Goal: Transaction & Acquisition: Purchase product/service

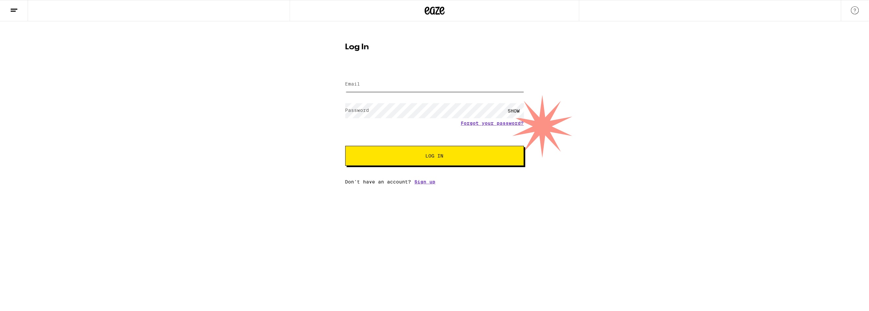
type input "[EMAIL_ADDRESS][PERSON_NAME][DOMAIN_NAME]"
click at [435, 157] on span "Log In" at bounding box center [435, 156] width 18 height 5
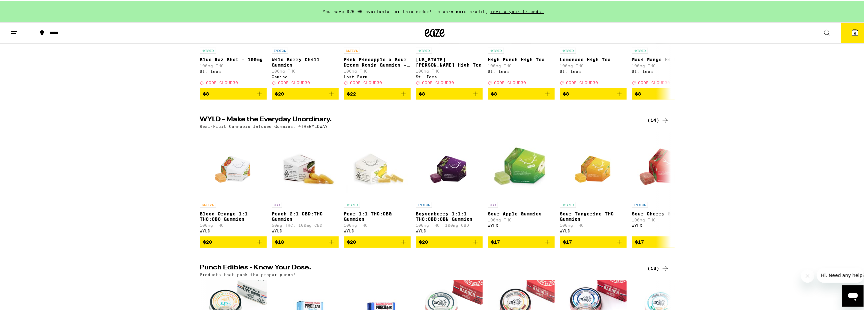
scroll to position [133, 0]
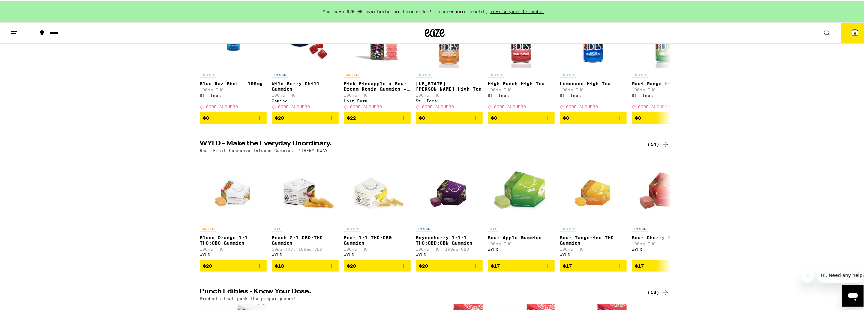
click at [61, 32] on div "*****" at bounding box center [162, 32] width 232 height 5
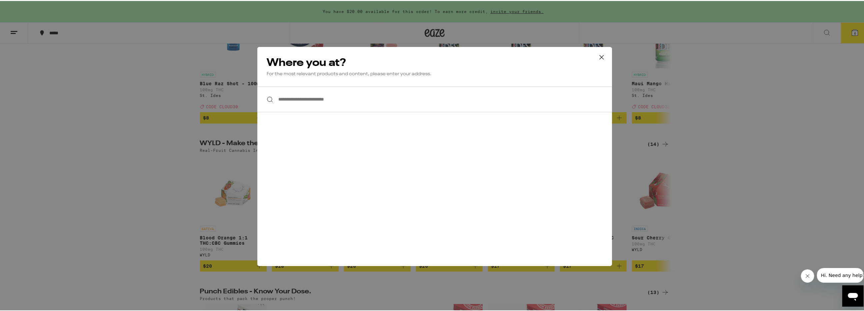
click at [317, 104] on input "**********" at bounding box center [434, 99] width 355 height 26
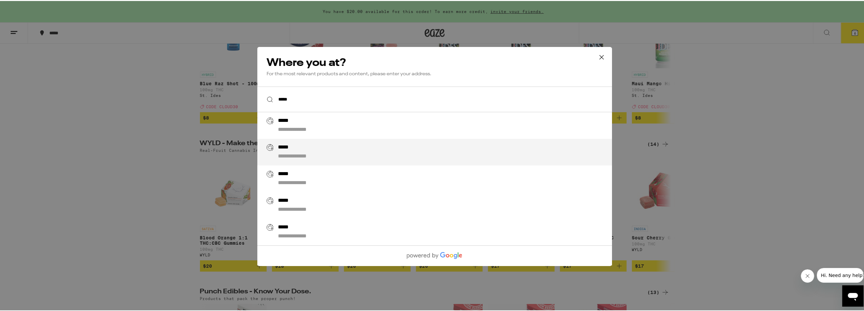
click at [312, 148] on div "**********" at bounding box center [448, 151] width 340 height 16
type input "**********"
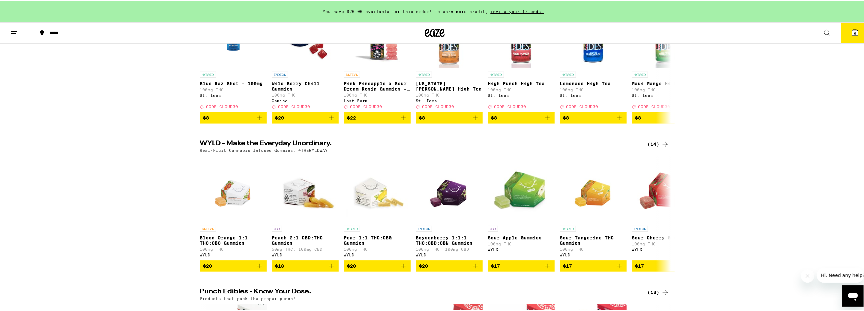
click at [823, 30] on icon at bounding box center [827, 32] width 8 height 8
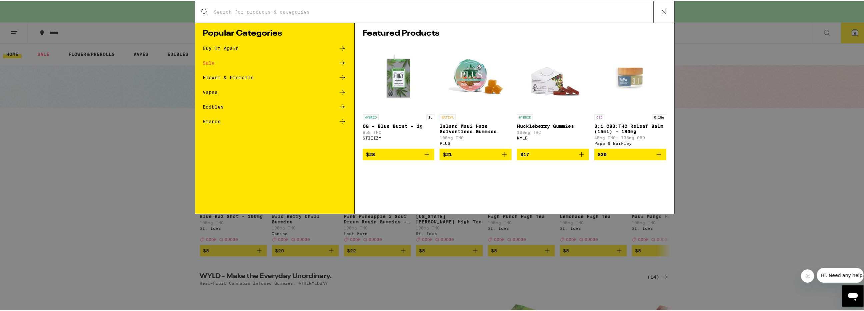
scroll to position [0, 0]
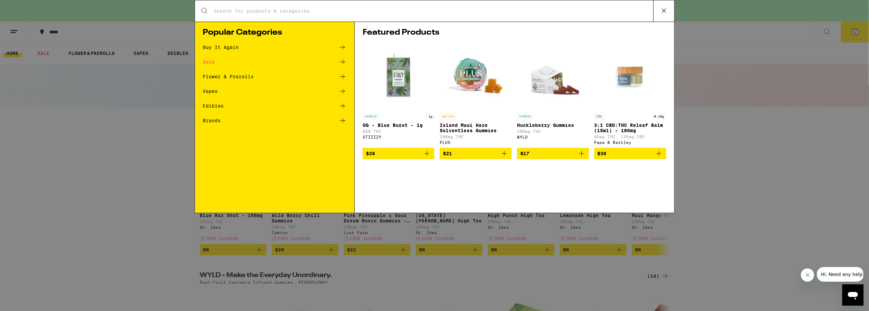
click at [211, 62] on div "Sale" at bounding box center [209, 62] width 12 height 5
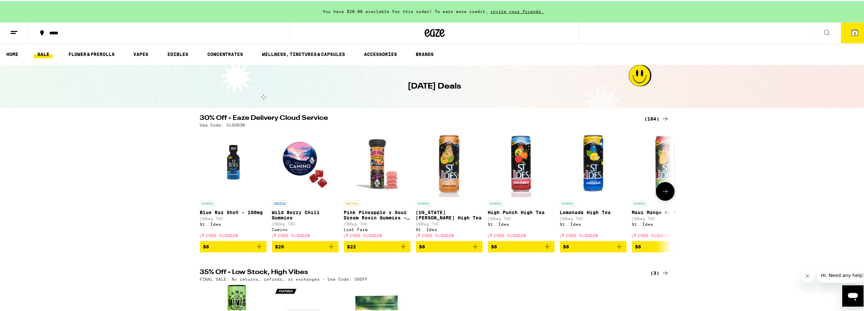
scroll to position [89, 0]
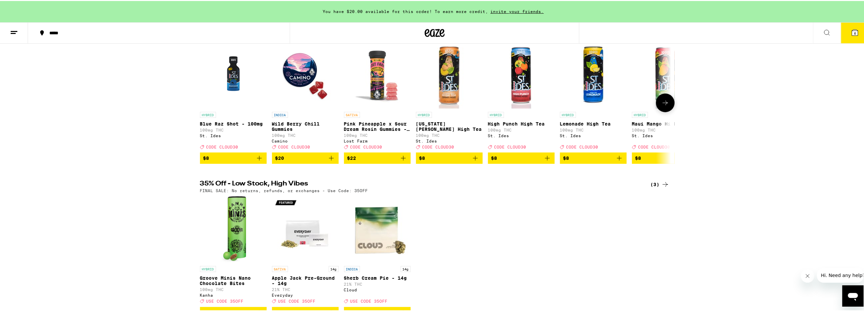
click at [658, 105] on button at bounding box center [665, 102] width 19 height 19
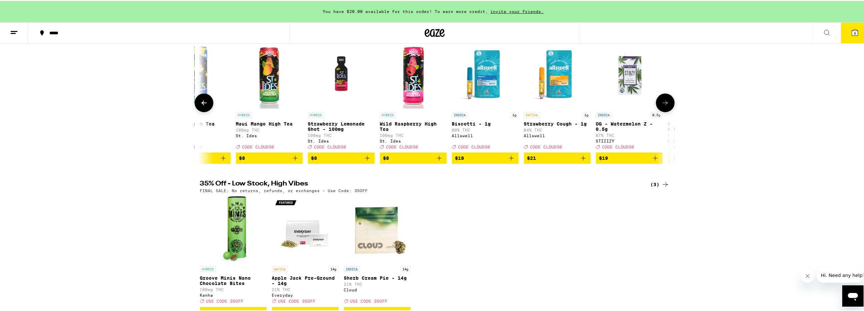
scroll to position [0, 397]
click at [663, 104] on icon at bounding box center [665, 102] width 8 height 8
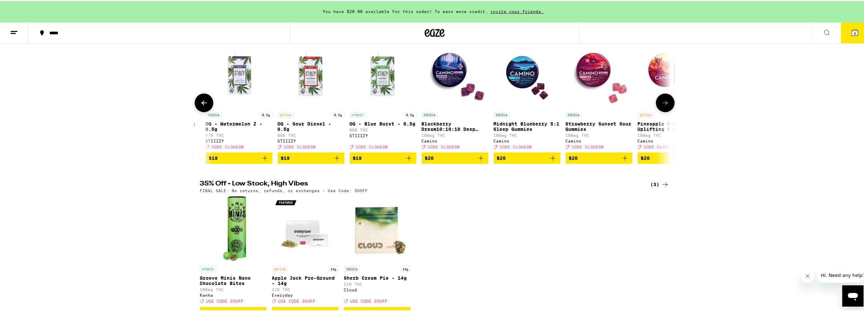
scroll to position [0, 793]
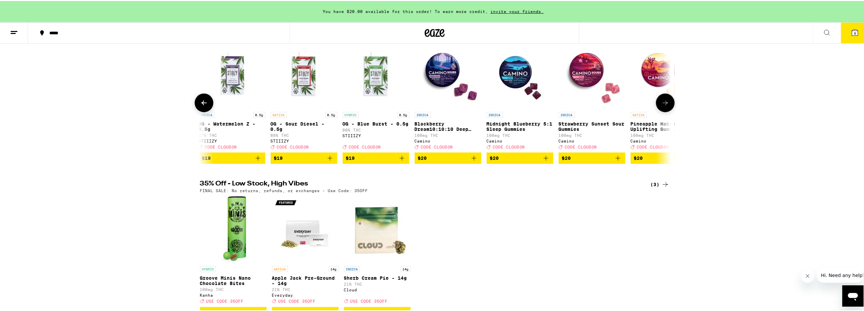
click at [201, 106] on icon at bounding box center [204, 102] width 8 height 8
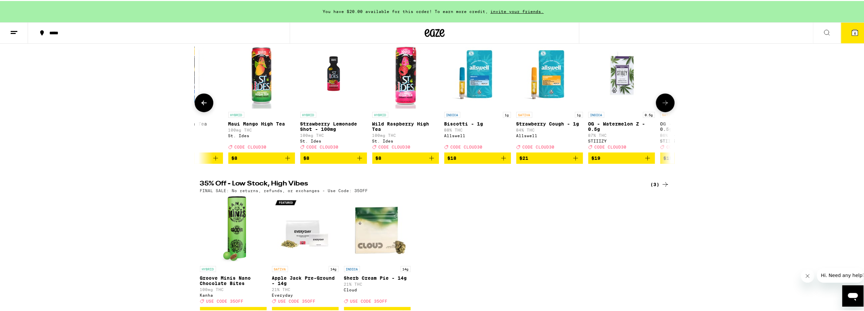
scroll to position [0, 397]
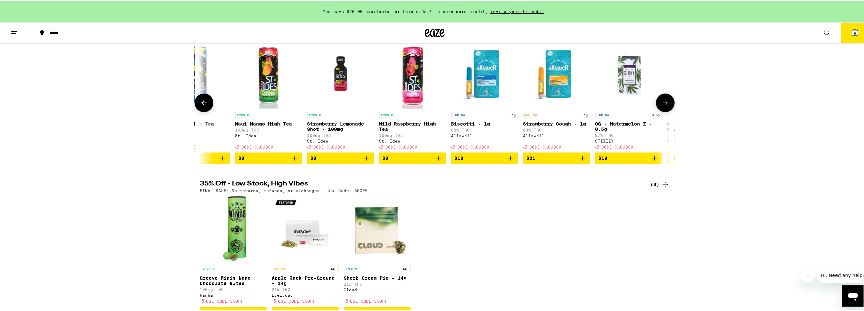
click at [665, 105] on icon at bounding box center [665, 102] width 8 height 8
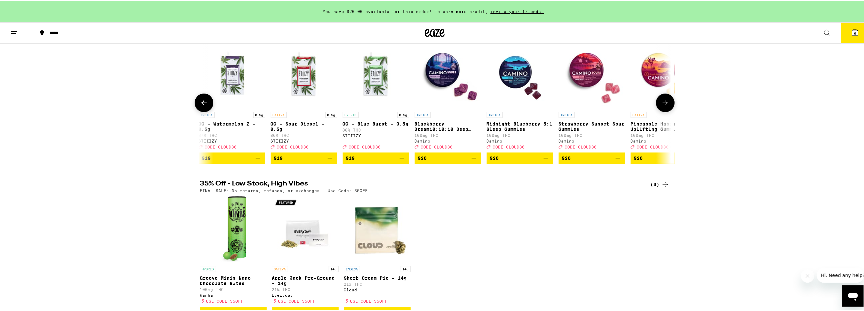
click at [665, 105] on icon at bounding box center [665, 102] width 8 height 8
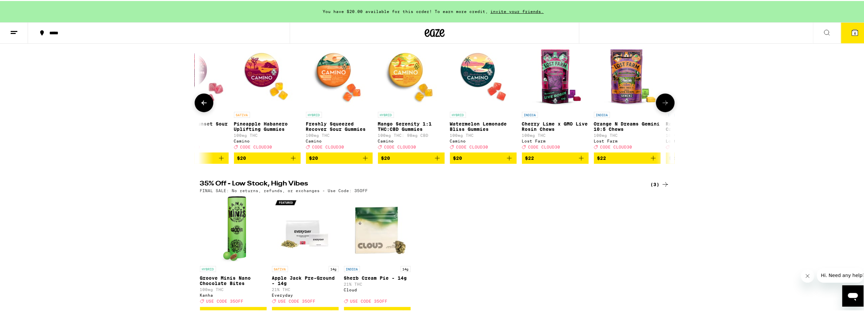
click at [665, 105] on icon at bounding box center [665, 102] width 8 height 8
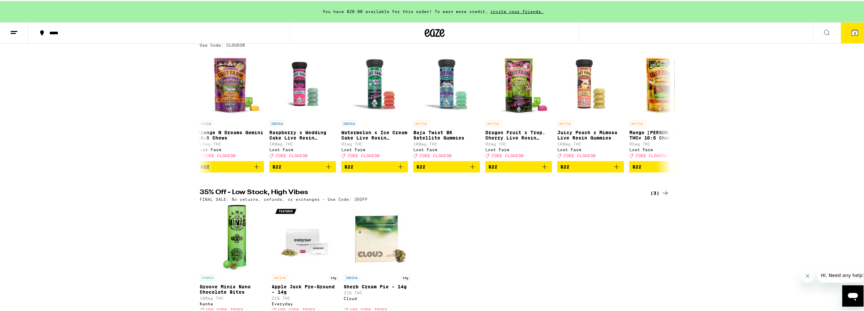
scroll to position [44, 0]
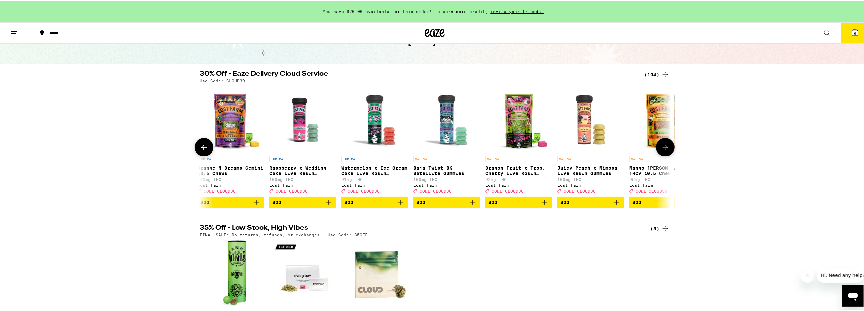
click at [204, 149] on icon at bounding box center [203, 146] width 5 height 5
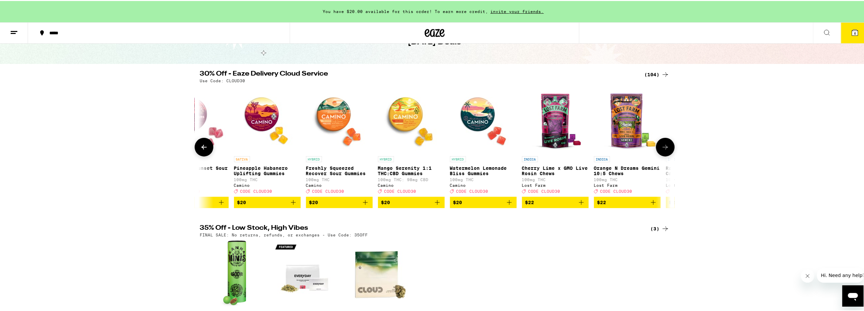
click at [204, 149] on icon at bounding box center [203, 146] width 5 height 5
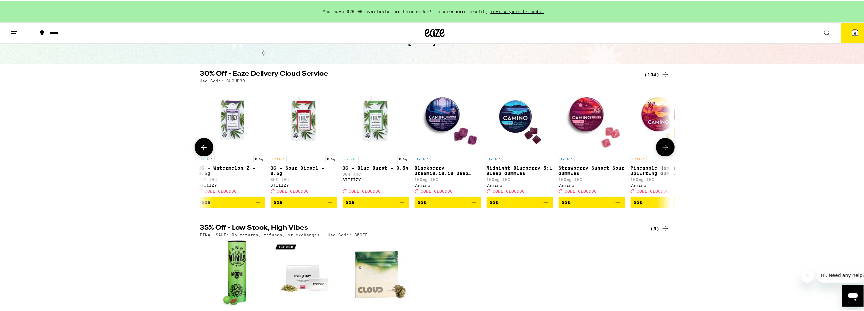
click at [204, 149] on icon at bounding box center [204, 146] width 8 height 8
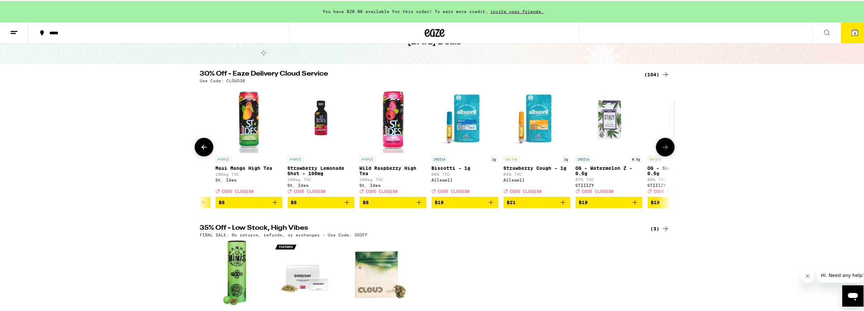
scroll to position [0, 397]
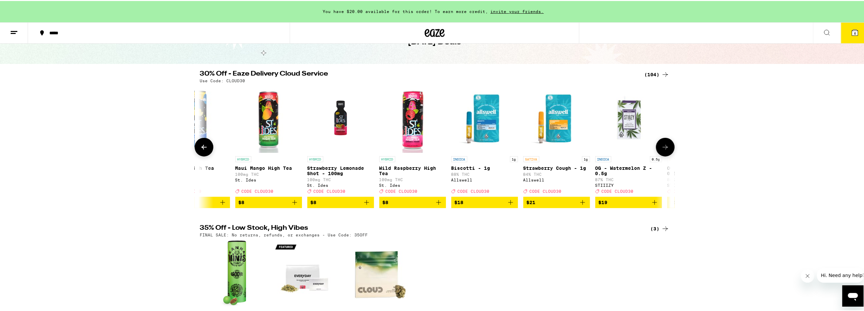
click at [204, 148] on icon at bounding box center [204, 146] width 8 height 8
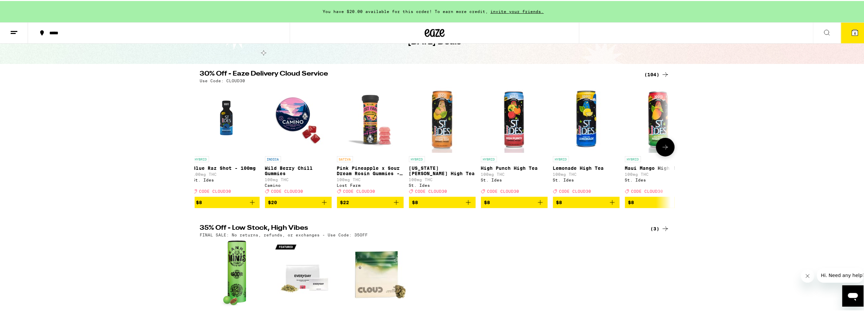
scroll to position [0, 0]
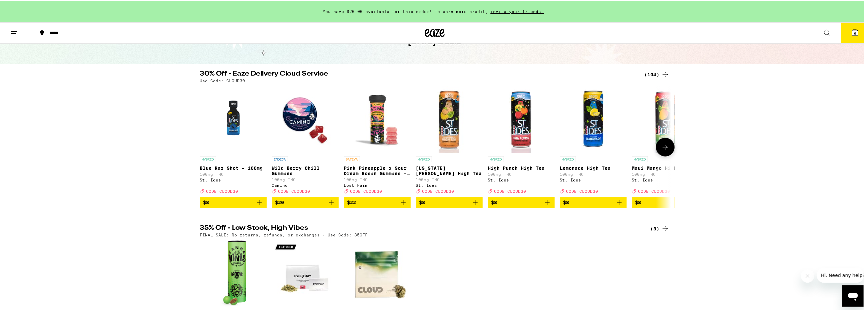
click at [204, 148] on div at bounding box center [204, 146] width 19 height 19
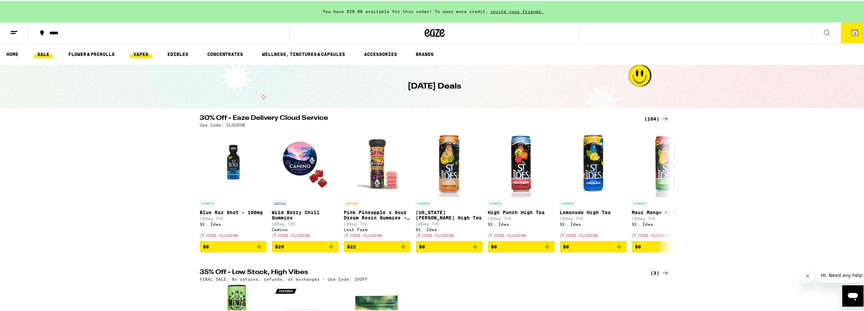
click at [140, 56] on link "VAPES" at bounding box center [141, 53] width 22 height 8
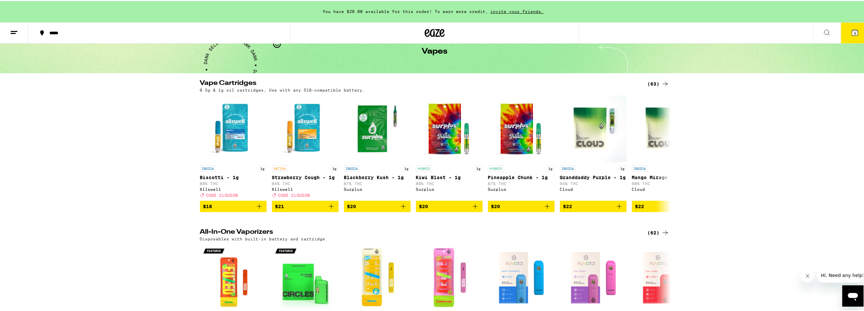
scroll to position [44, 0]
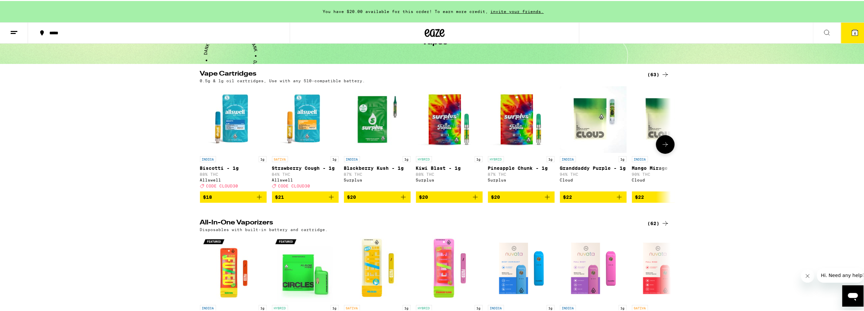
click at [666, 151] on button at bounding box center [665, 143] width 19 height 19
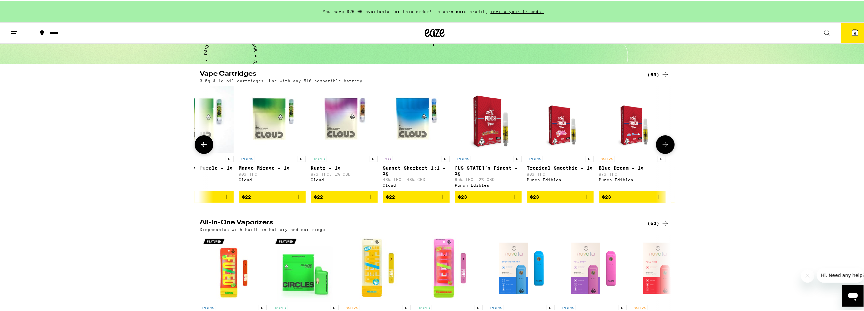
scroll to position [0, 397]
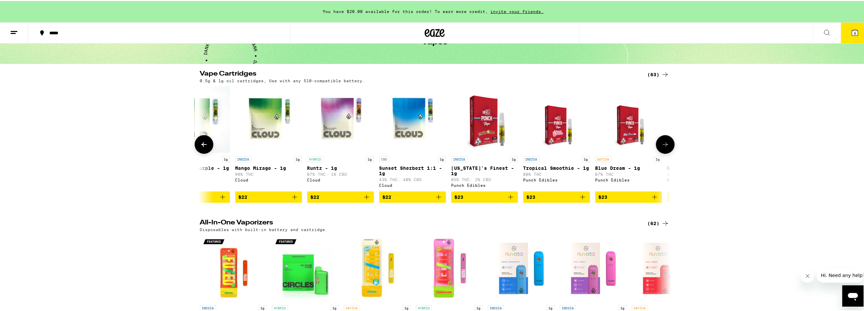
click at [666, 151] on button at bounding box center [665, 143] width 19 height 19
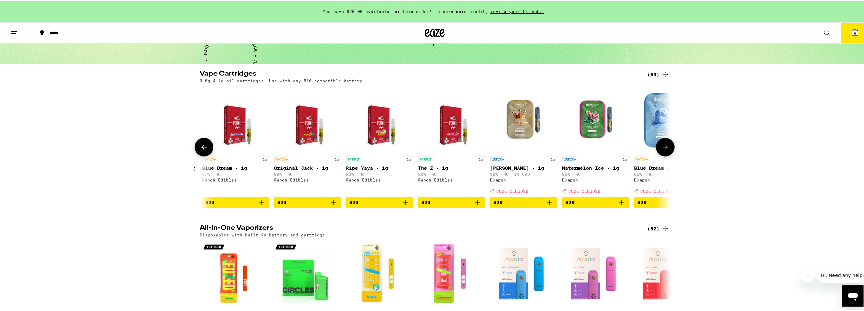
scroll to position [0, 793]
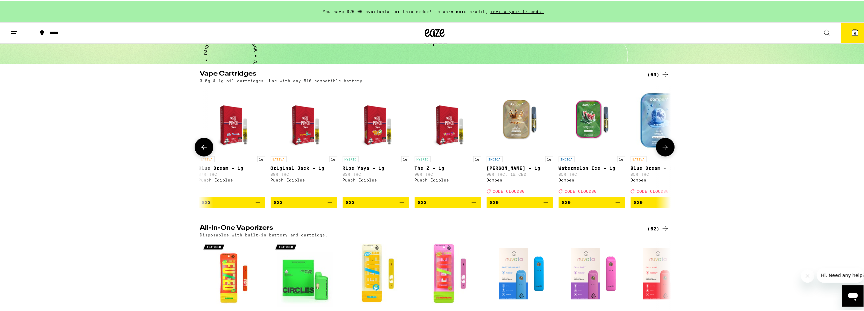
click at [509, 115] on img "Open page for King Louis XIII - 1g from Dompen" at bounding box center [520, 118] width 67 height 67
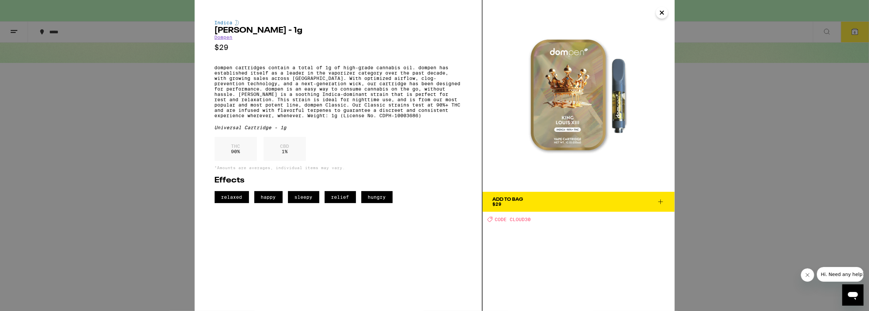
click at [661, 15] on icon "Close" at bounding box center [662, 13] width 8 height 10
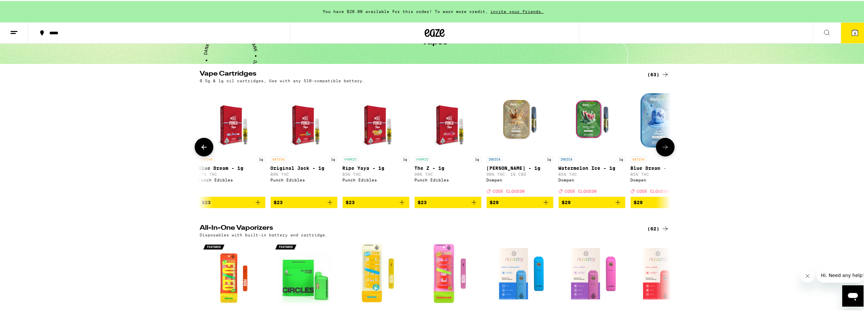
click at [662, 144] on button at bounding box center [665, 146] width 19 height 19
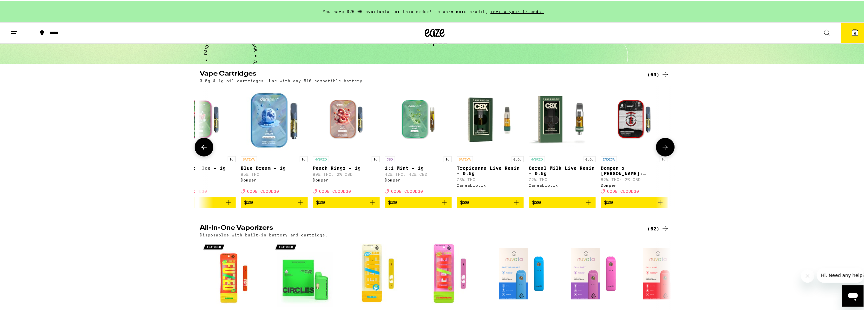
scroll to position [0, 1190]
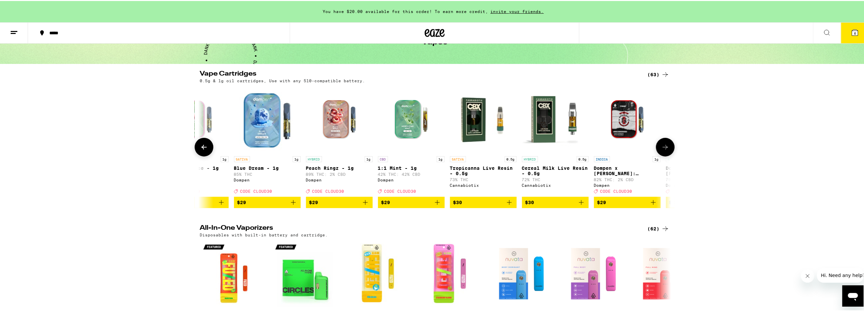
click at [331, 112] on img "Open page for Peach Ringz - 1g from Dompen" at bounding box center [339, 118] width 67 height 67
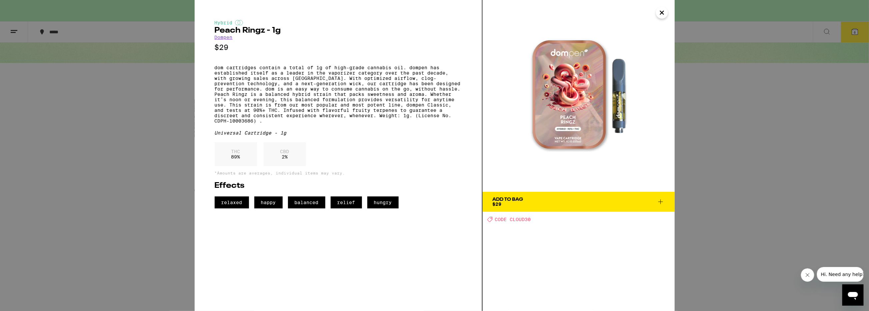
click at [661, 8] on icon "Close" at bounding box center [662, 13] width 8 height 10
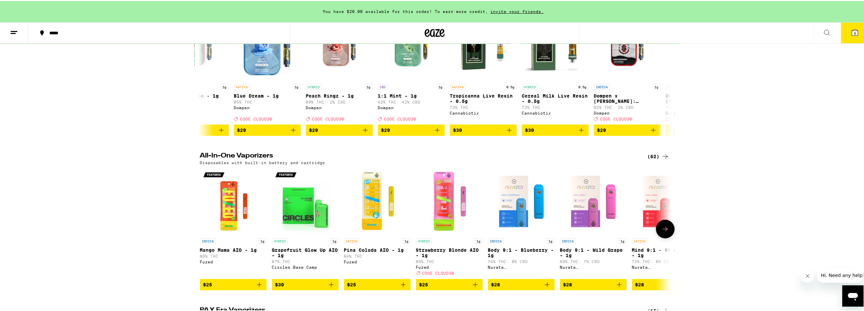
scroll to position [178, 0]
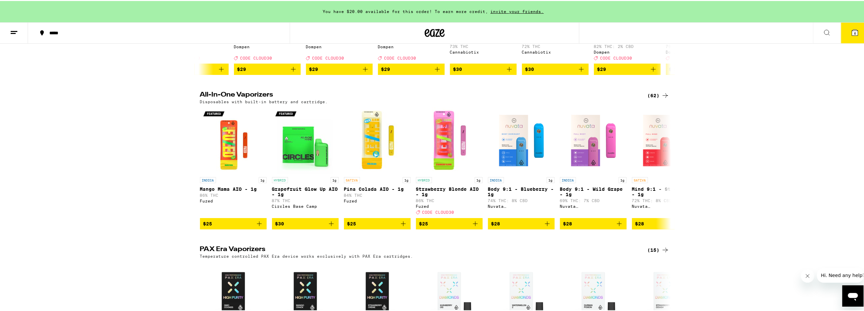
click at [663, 99] on icon at bounding box center [665, 95] width 8 height 8
click at [662, 99] on icon at bounding box center [665, 95] width 8 height 8
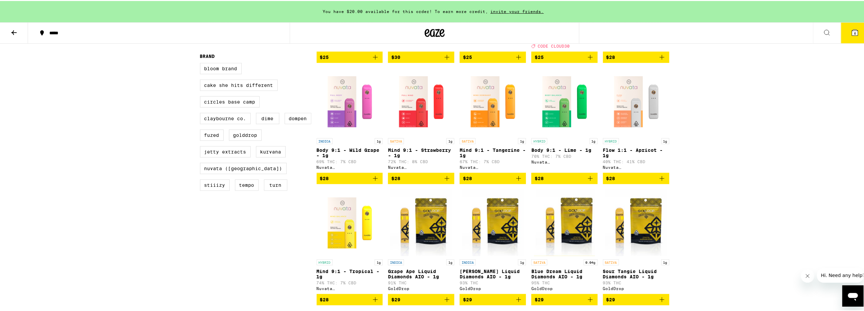
scroll to position [222, 0]
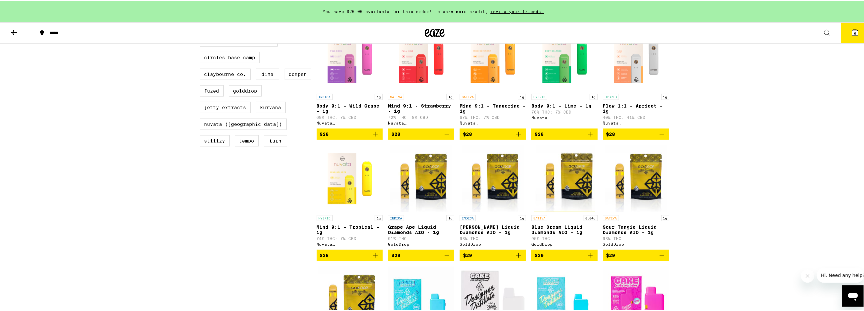
click at [570, 234] on p "Blue Dream Liquid Diamonds AIO - 1g" at bounding box center [564, 229] width 66 height 11
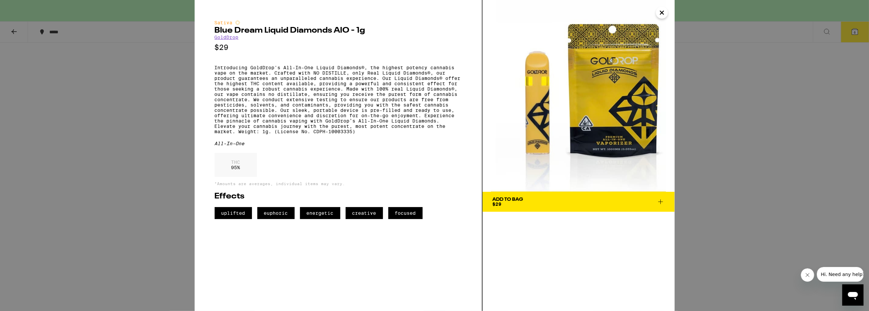
click at [663, 14] on icon "Close" at bounding box center [661, 12] width 3 height 3
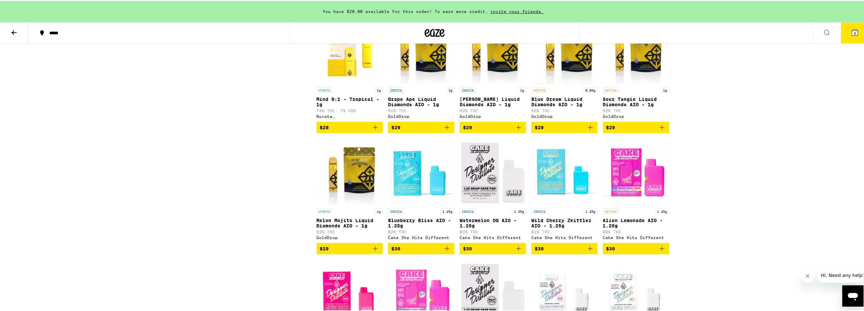
scroll to position [355, 0]
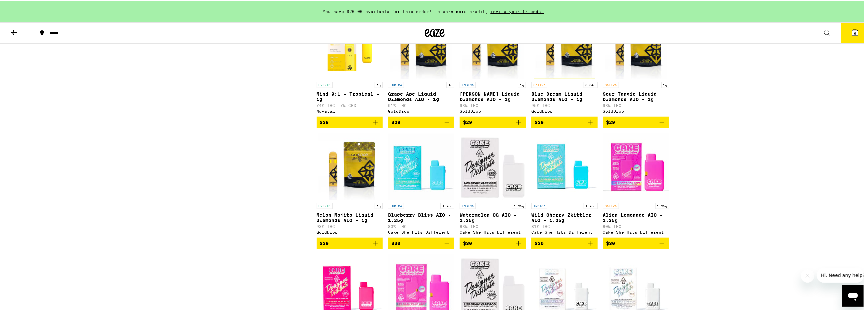
click at [587, 125] on icon "Add to bag" at bounding box center [590, 121] width 8 height 8
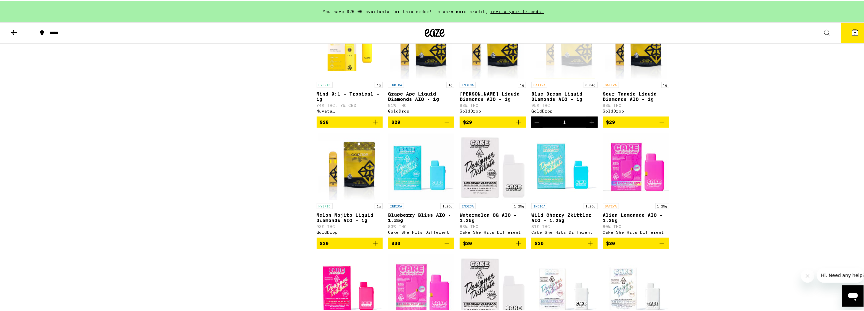
click at [371, 248] on button "$29" at bounding box center [350, 242] width 66 height 11
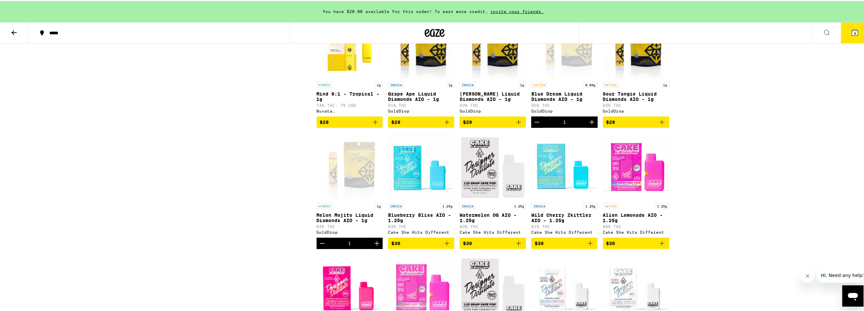
scroll to position [400, 0]
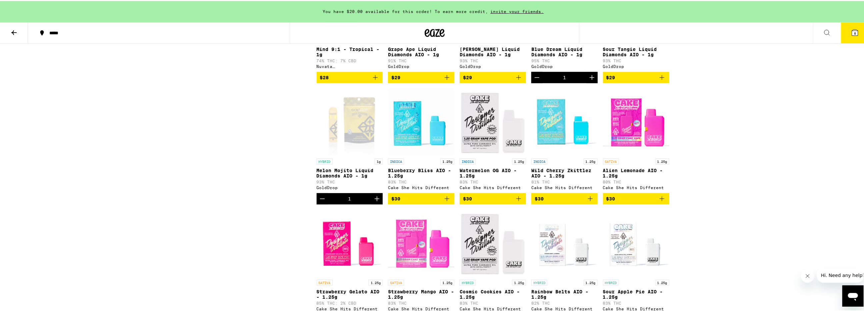
click at [663, 202] on icon "Add to bag" at bounding box center [662, 198] width 8 height 8
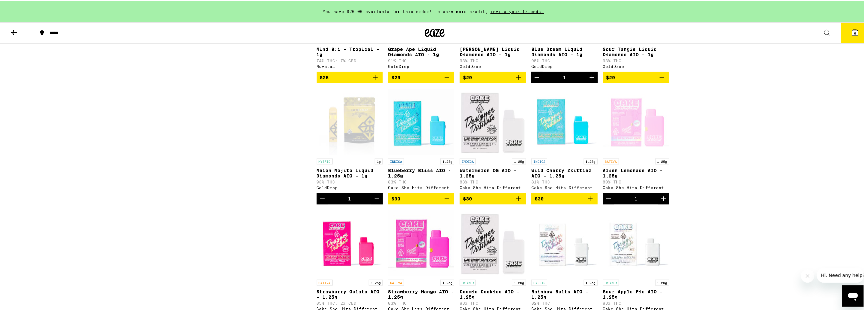
click at [640, 145] on div "Open page for Alien Lemonade AIO - 1.25g from Cake She Hits Different" at bounding box center [636, 121] width 66 height 67
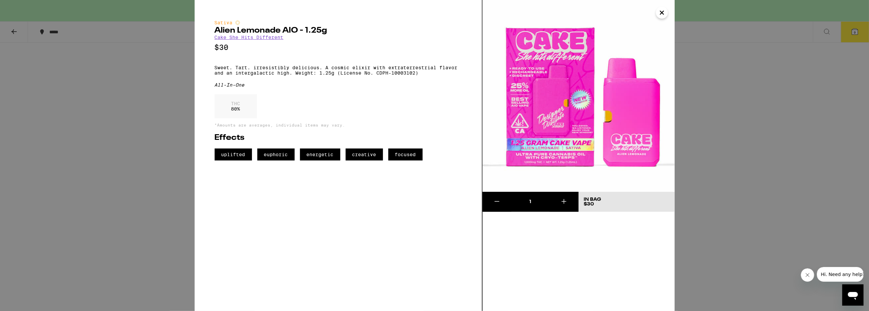
click at [658, 10] on icon "Close" at bounding box center [662, 13] width 8 height 10
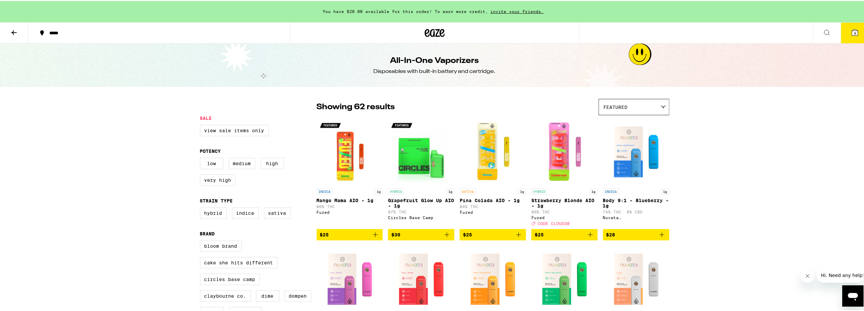
click at [852, 30] on icon at bounding box center [855, 32] width 6 height 6
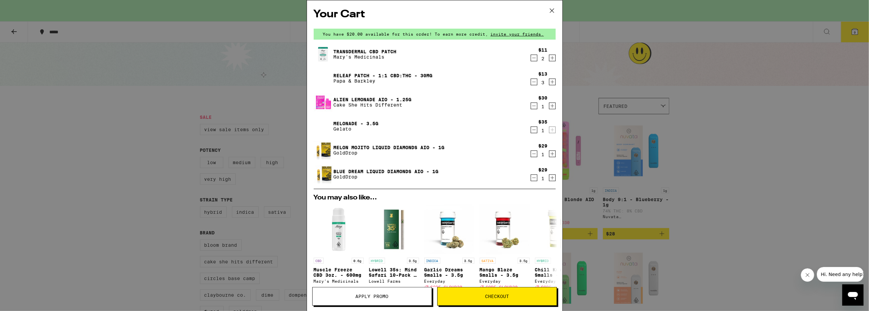
click at [531, 83] on icon "Decrement" at bounding box center [534, 82] width 6 height 8
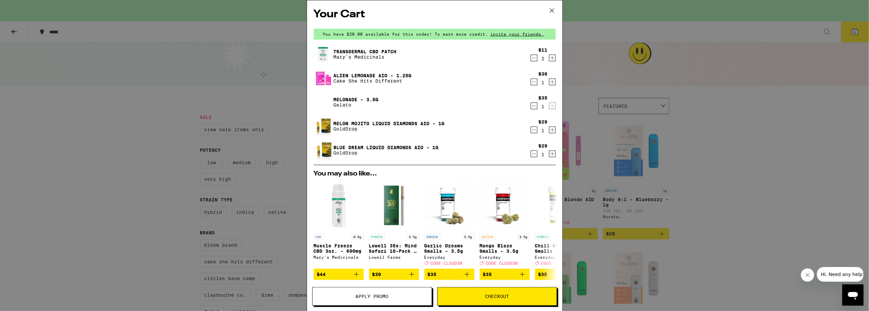
click at [531, 59] on icon "Decrement" at bounding box center [534, 58] width 6 height 8
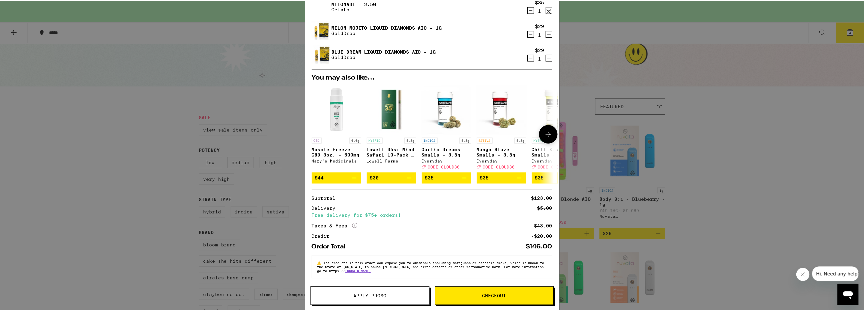
scroll to position [76, 0]
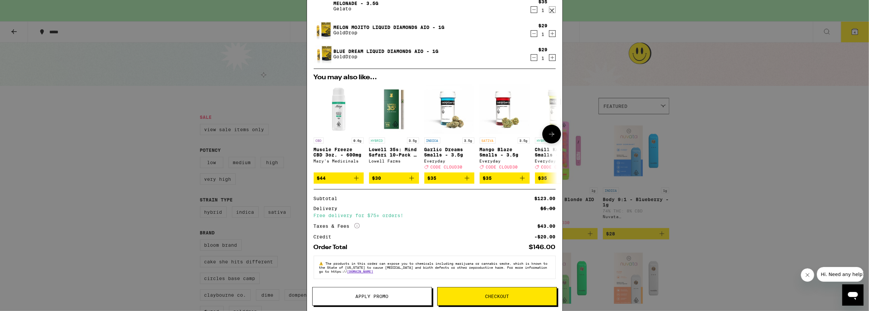
click at [387, 105] on img "Open page for Lowell 35s: Mind Safari 10-Pack - 3.5g from Lowell Farms" at bounding box center [394, 109] width 50 height 50
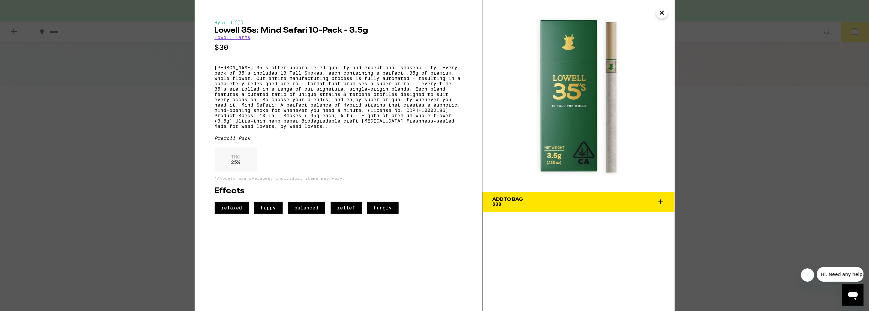
click at [548, 207] on button "Add To Bag $30" at bounding box center [579, 202] width 192 height 20
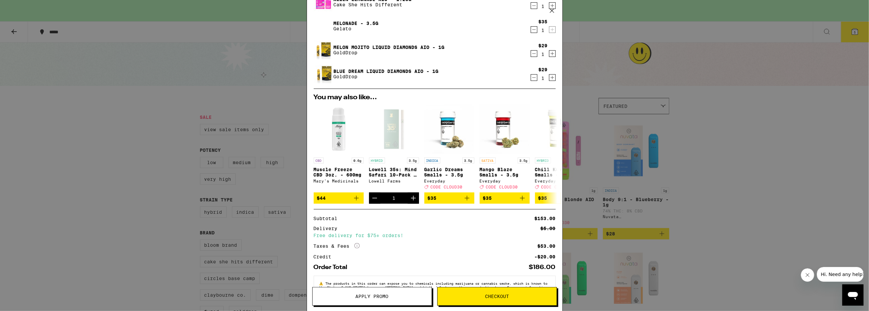
click at [276, 85] on div "Your Cart You have $20.00 available for this order! To earn more credit, invite…" at bounding box center [434, 155] width 869 height 311
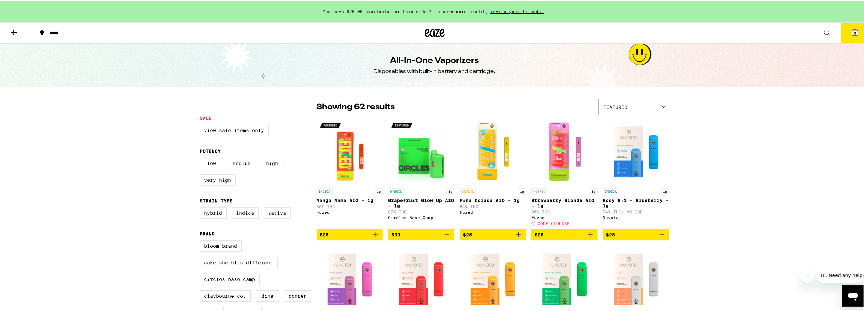
click at [430, 31] on icon at bounding box center [435, 32] width 10 height 8
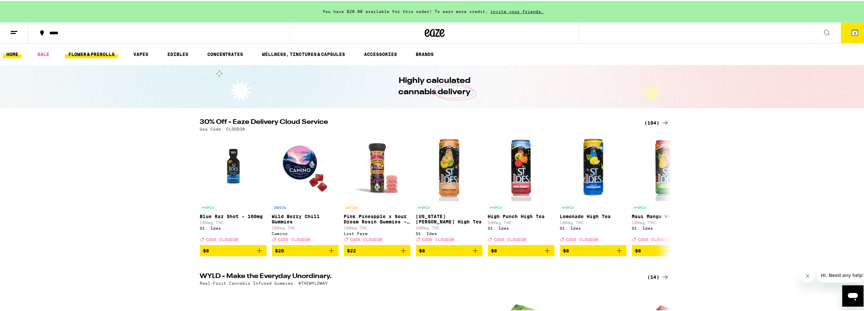
click at [93, 51] on link "FLOWER & PREROLLS" at bounding box center [91, 53] width 53 height 8
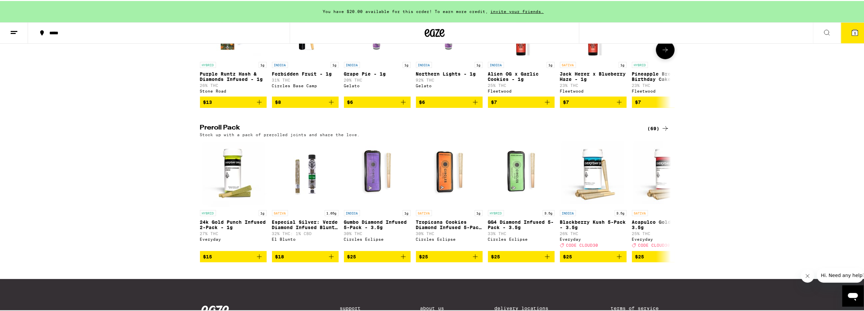
scroll to position [444, 0]
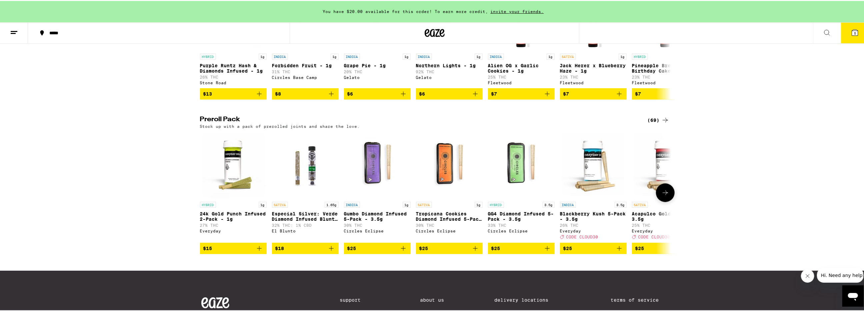
click at [329, 252] on icon "Add to bag" at bounding box center [331, 248] width 8 height 8
click at [329, 252] on icon "Increment" at bounding box center [333, 248] width 8 height 8
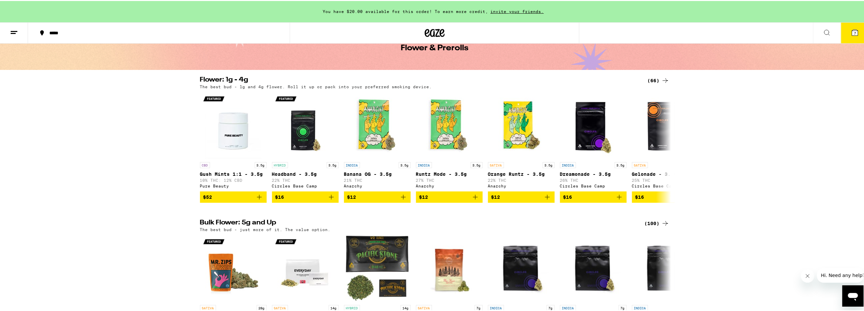
scroll to position [0, 0]
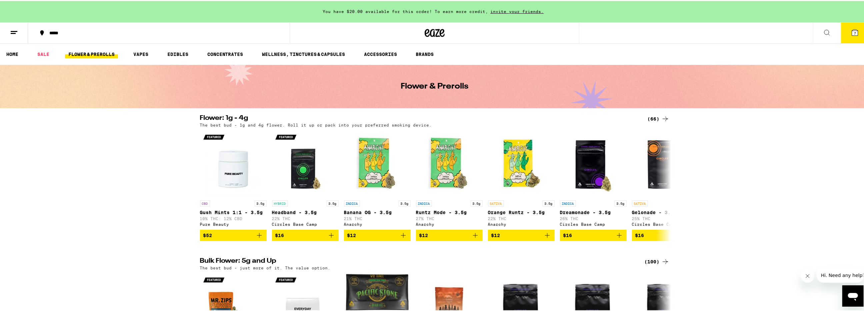
click at [827, 26] on button at bounding box center [827, 32] width 28 height 21
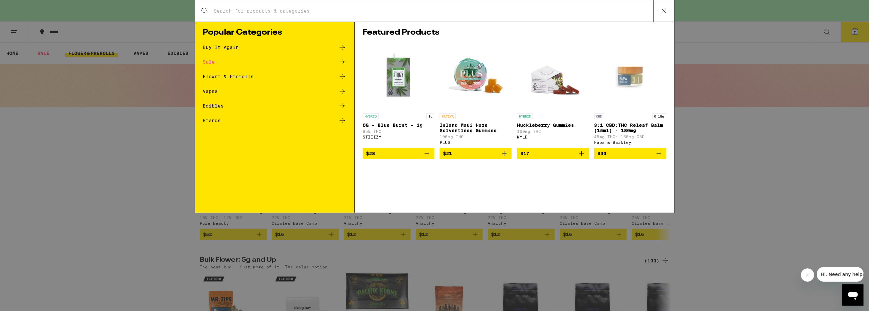
click at [404, 9] on input "Search for Products" at bounding box center [434, 11] width 440 height 6
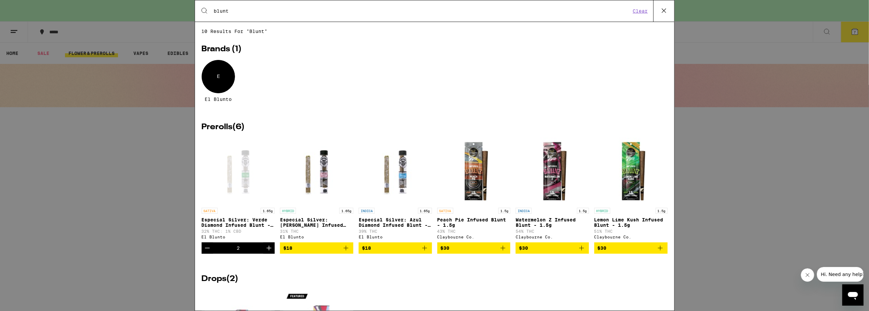
type input "blunt"
click at [205, 252] on icon "Decrement" at bounding box center [207, 248] width 8 height 8
click at [351, 250] on button "$18" at bounding box center [316, 248] width 73 height 11
click at [652, 248] on button "$30" at bounding box center [630, 248] width 73 height 11
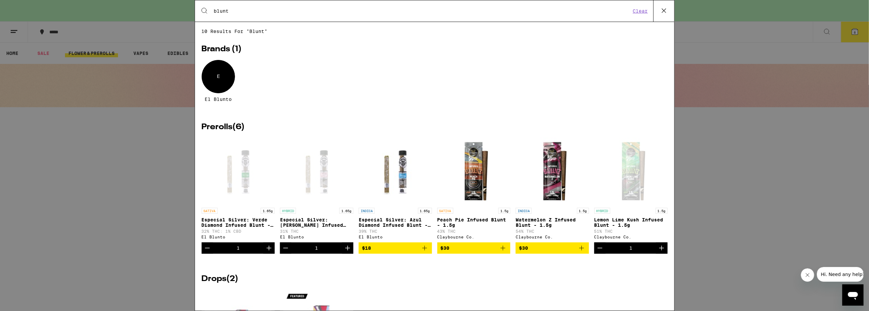
click at [502, 249] on icon "Add to bag" at bounding box center [503, 248] width 8 height 8
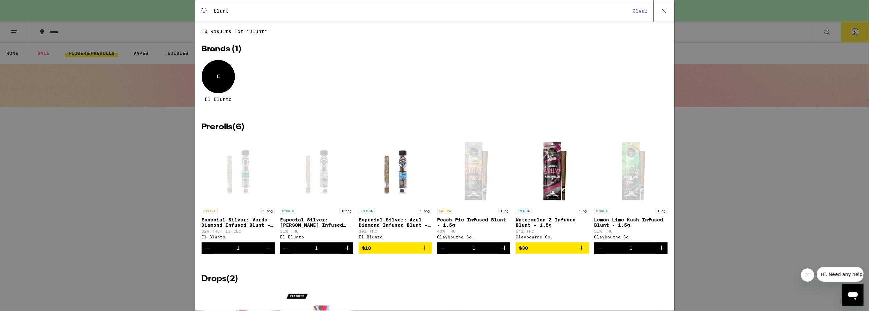
click at [121, 155] on div "Search for Products blunt Clear 10 results for "blunt" Brands ( 1 ) E El Blunto…" at bounding box center [434, 155] width 869 height 311
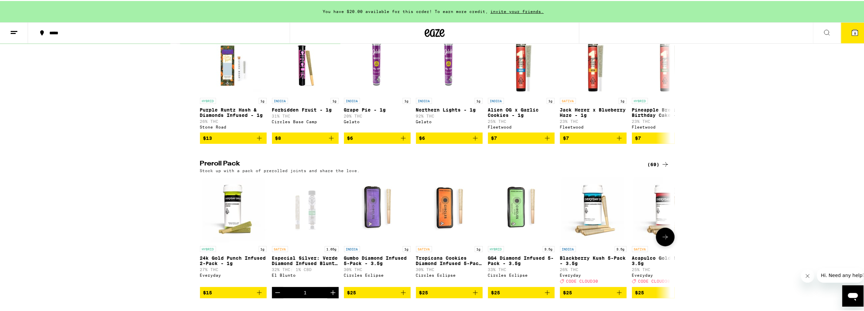
scroll to position [489, 0]
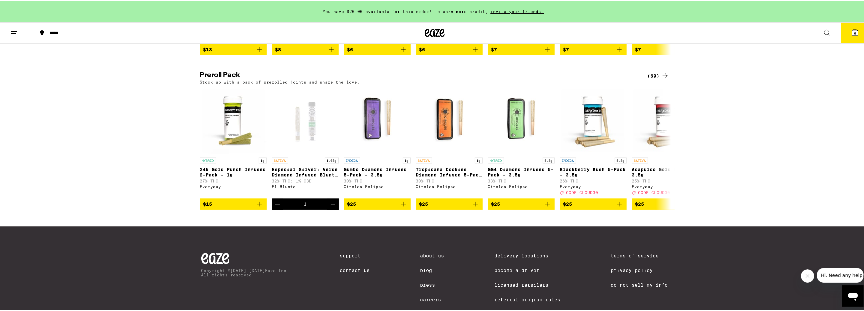
click at [657, 79] on div "(69)" at bounding box center [658, 75] width 22 height 8
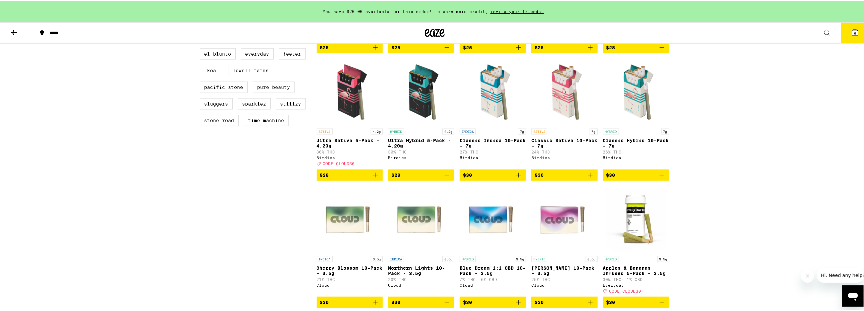
scroll to position [311, 0]
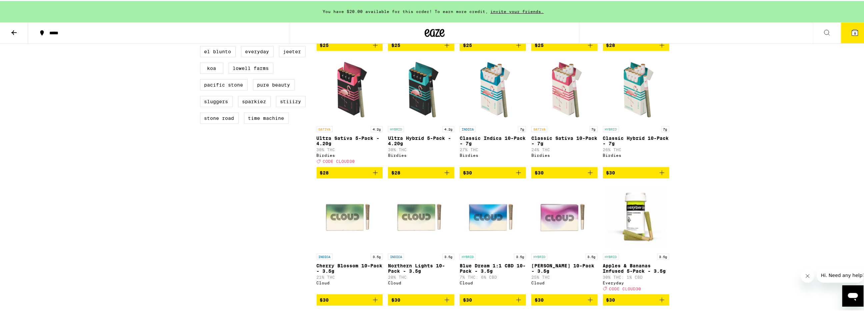
click at [376, 176] on icon "Add to bag" at bounding box center [375, 172] width 8 height 8
click at [586, 176] on icon "Add to bag" at bounding box center [590, 172] width 8 height 8
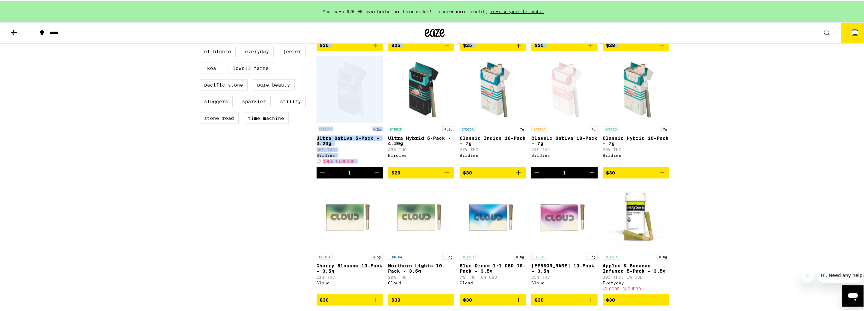
click at [318, 176] on icon "Decrement" at bounding box center [322, 172] width 8 height 8
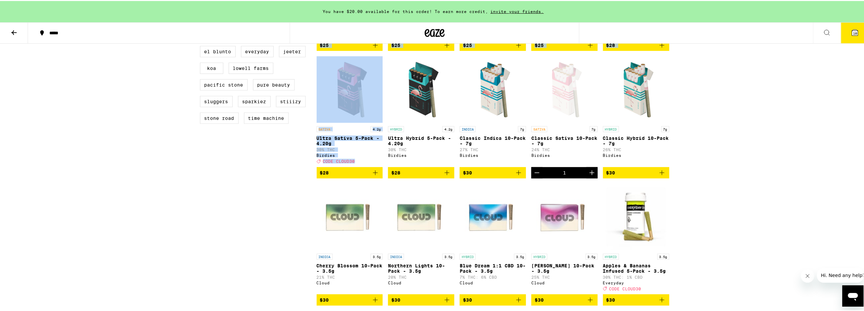
click at [663, 176] on icon "Add to bag" at bounding box center [662, 172] width 8 height 8
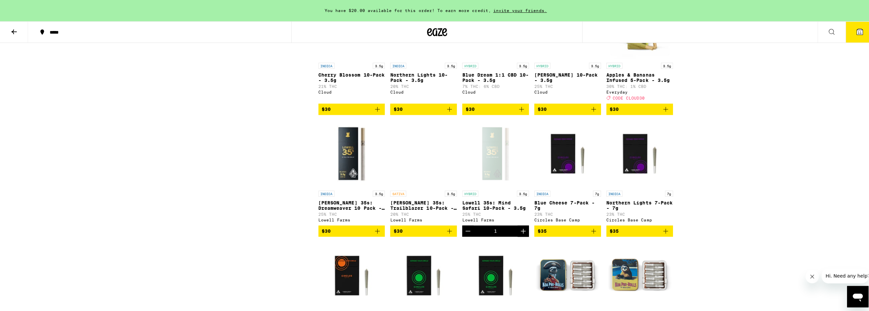
scroll to position [533, 0]
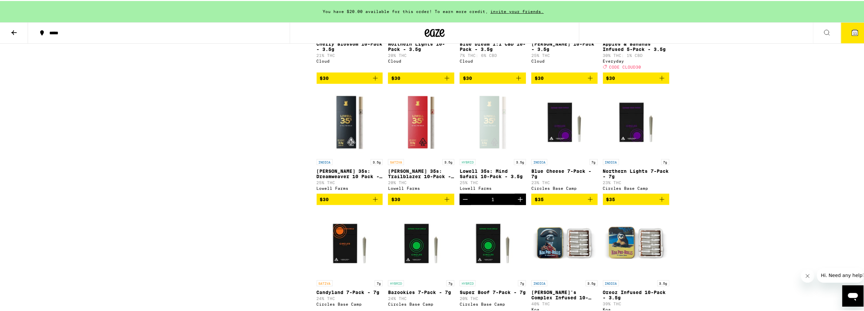
click at [444, 193] on link "SATIVA 3.5g [PERSON_NAME] 35s: Trailblazer 10-Pack - 3.5g 20% THC [PERSON_NAME]…" at bounding box center [421, 140] width 66 height 105
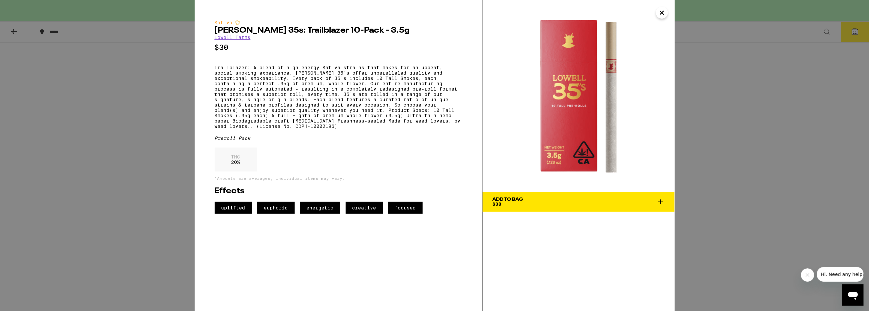
drag, startPoint x: 672, startPoint y: 205, endPoint x: 669, endPoint y: 206, distance: 3.7
click at [672, 205] on button "Add To Bag $30" at bounding box center [579, 202] width 192 height 20
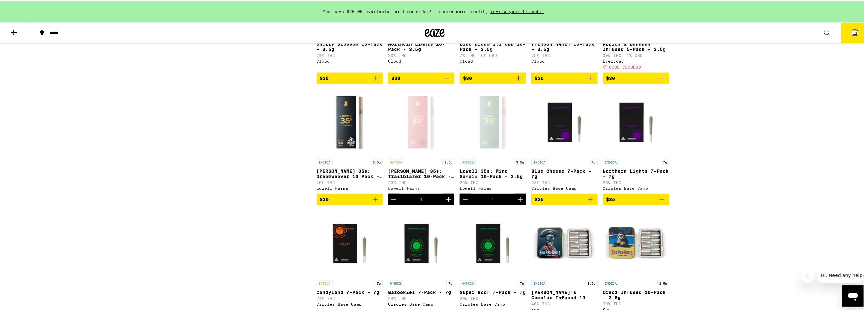
click at [856, 31] on button "12" at bounding box center [855, 32] width 28 height 21
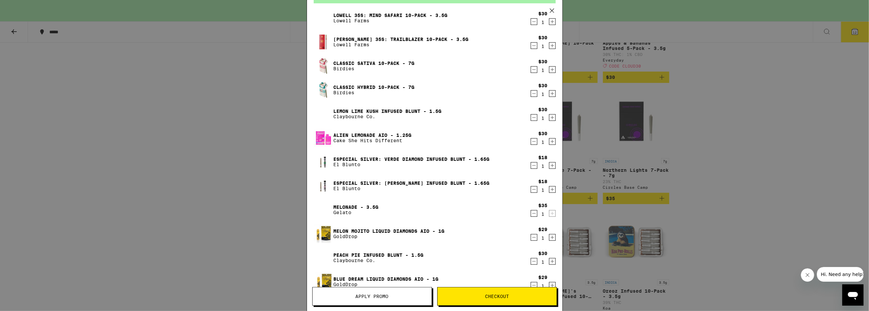
scroll to position [2, 0]
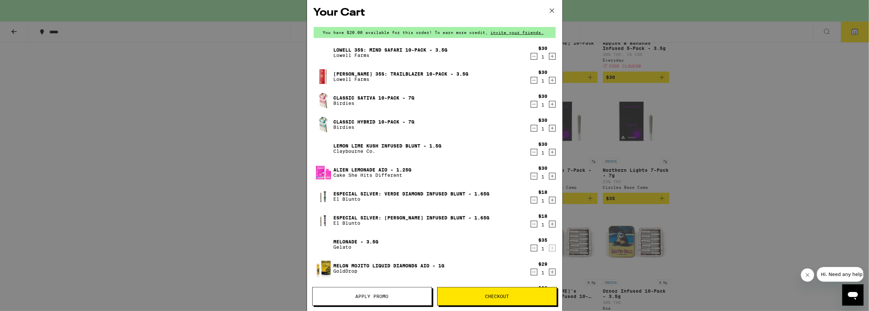
click at [381, 73] on link "[PERSON_NAME] 35s: Trailblazer 10-Pack - 3.5g" at bounding box center [401, 73] width 135 height 5
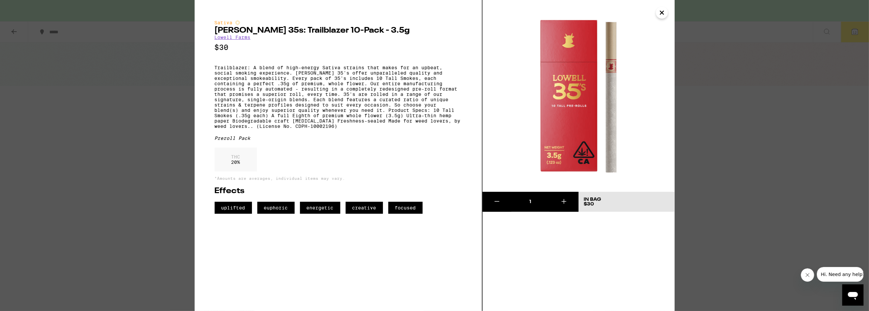
click at [660, 12] on icon "Close" at bounding box center [661, 12] width 3 height 3
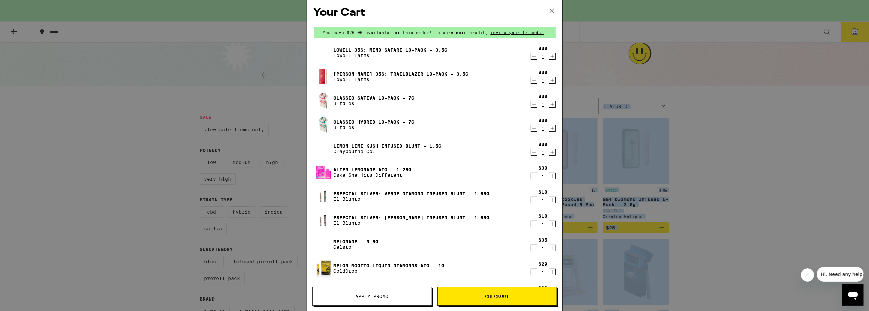
click at [380, 47] on link "Lowell 35s: Mind Safari 10-Pack - 3.5g" at bounding box center [391, 49] width 114 height 5
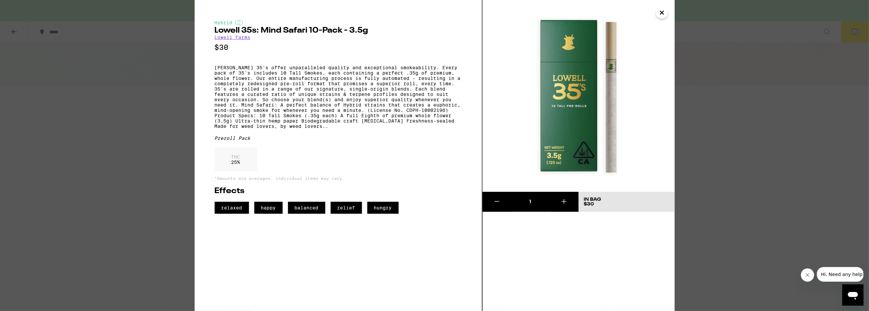
click at [660, 13] on icon "Close" at bounding box center [662, 13] width 8 height 10
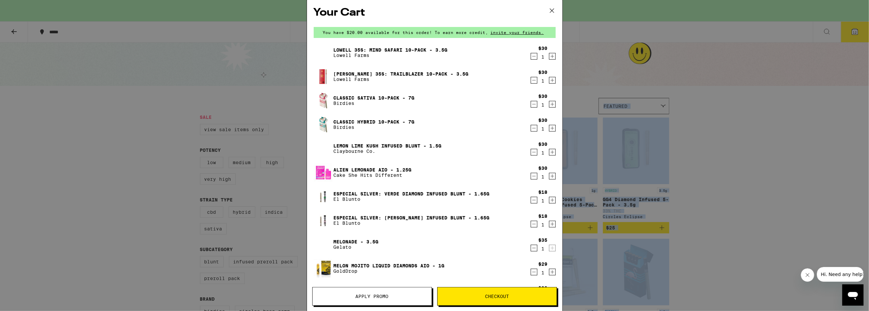
click at [531, 81] on icon "Decrement" at bounding box center [534, 80] width 6 height 8
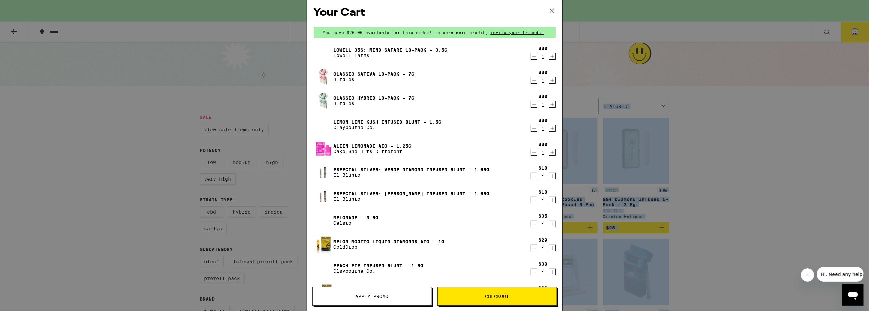
click at [405, 98] on link "Classic Hybrid 10-Pack - 7g" at bounding box center [374, 97] width 81 height 5
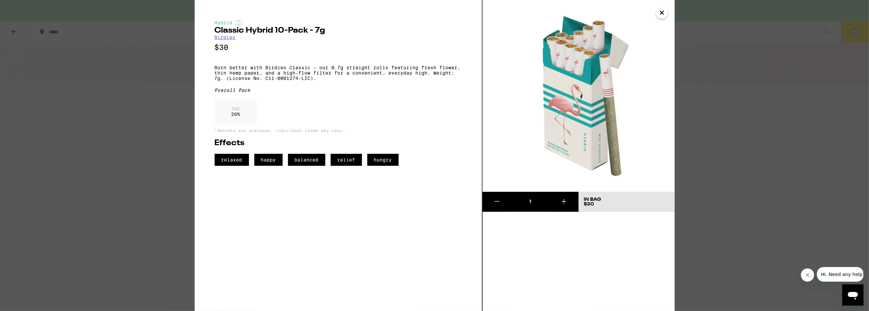
click at [660, 13] on icon "Close" at bounding box center [661, 12] width 3 height 3
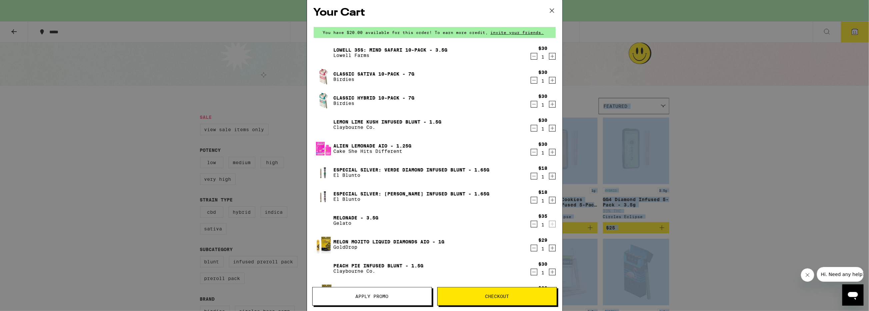
click at [404, 75] on link "Classic Sativa 10-Pack - 7g" at bounding box center [374, 73] width 81 height 5
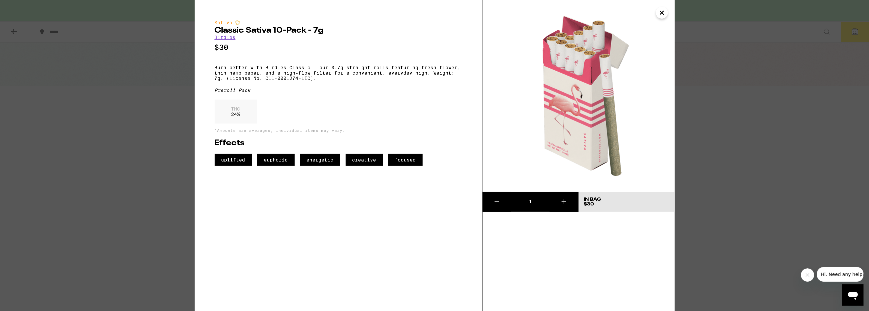
click at [658, 11] on icon "Close" at bounding box center [662, 13] width 8 height 10
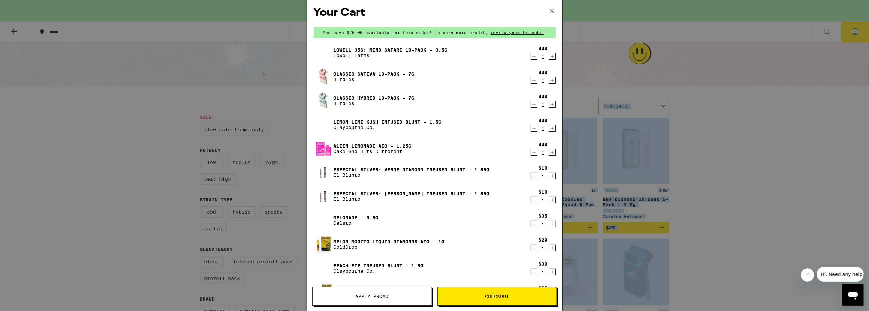
click at [531, 104] on icon "Decrement" at bounding box center [534, 104] width 6 height 8
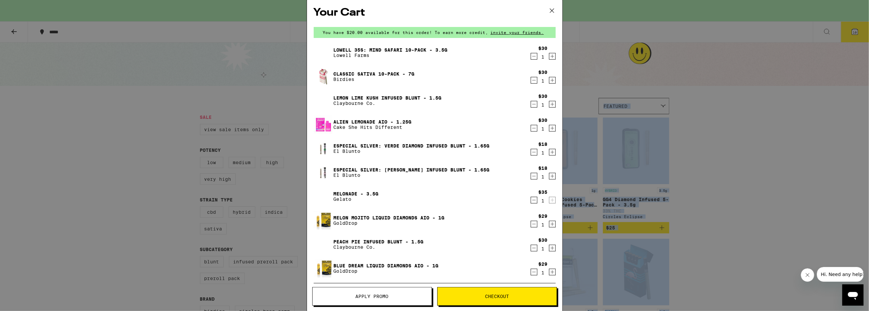
click at [364, 96] on link "Lemon Lime Kush Infused Blunt - 1.5g" at bounding box center [388, 97] width 108 height 5
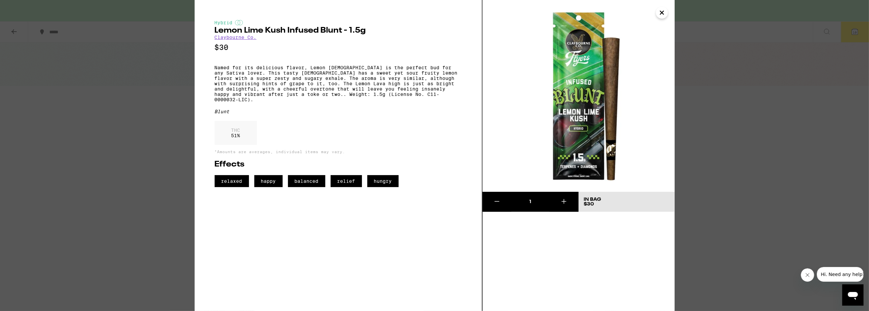
click at [659, 14] on icon "Close" at bounding box center [662, 13] width 8 height 10
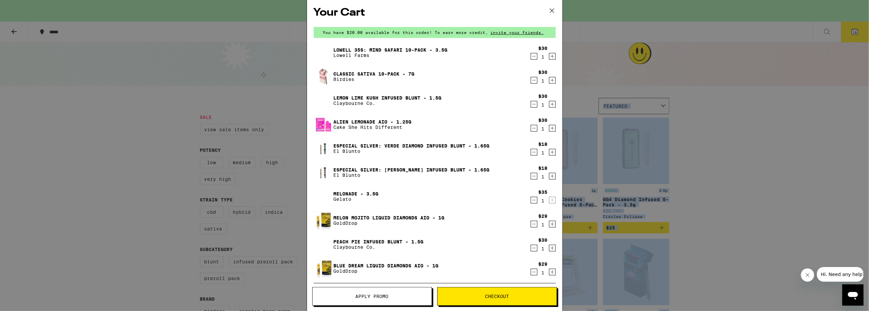
click at [361, 122] on link "Alien Lemonade AIO - 1.25g" at bounding box center [373, 121] width 78 height 5
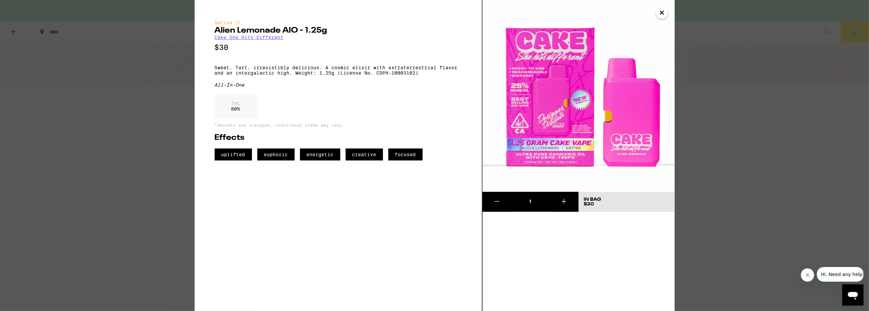
click at [661, 11] on icon "Close" at bounding box center [662, 13] width 8 height 10
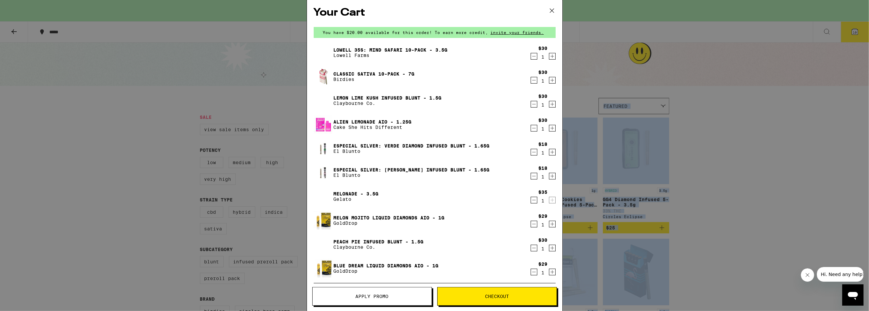
click at [387, 121] on link "Alien Lemonade AIO - 1.25g" at bounding box center [373, 121] width 78 height 5
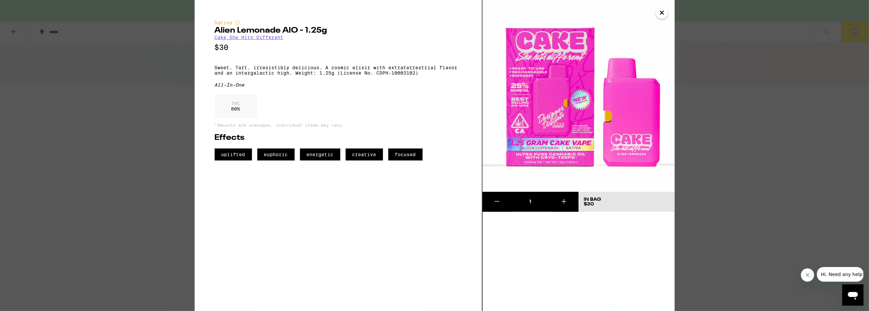
drag, startPoint x: 661, startPoint y: 11, endPoint x: 655, endPoint y: 16, distance: 8.3
click at [661, 11] on icon "Close" at bounding box center [662, 13] width 8 height 10
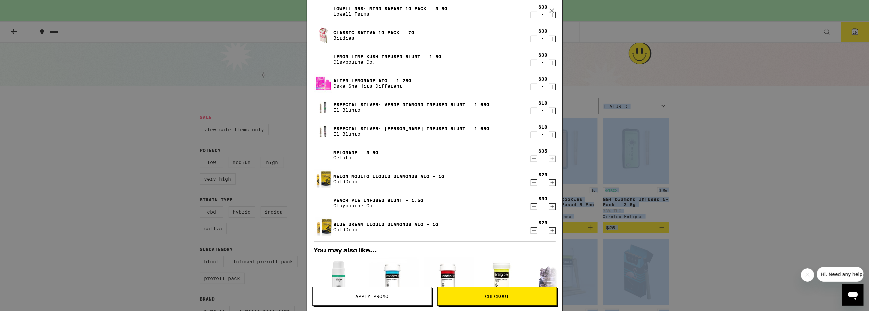
scroll to position [46, 0]
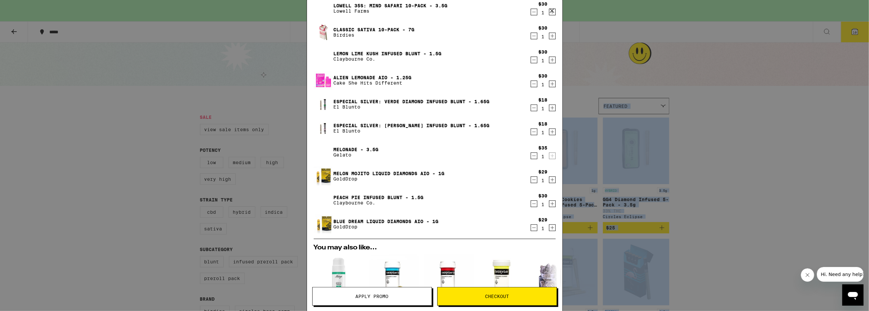
click at [352, 147] on link "Melonade - 3.5g" at bounding box center [356, 149] width 45 height 5
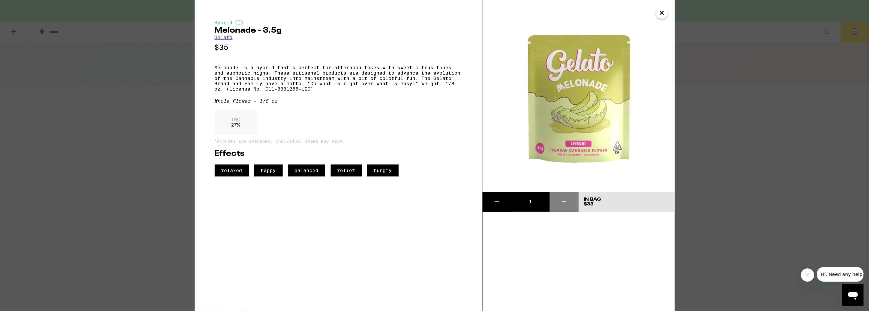
drag, startPoint x: 234, startPoint y: 127, endPoint x: 227, endPoint y: 129, distance: 7.5
click at [227, 129] on div "THC 27 %" at bounding box center [236, 122] width 42 height 24
drag, startPoint x: 223, startPoint y: 131, endPoint x: 240, endPoint y: 128, distance: 17.8
click at [240, 128] on div "THC 27 %" at bounding box center [236, 122] width 42 height 24
click at [663, 14] on icon "Close" at bounding box center [662, 13] width 8 height 10
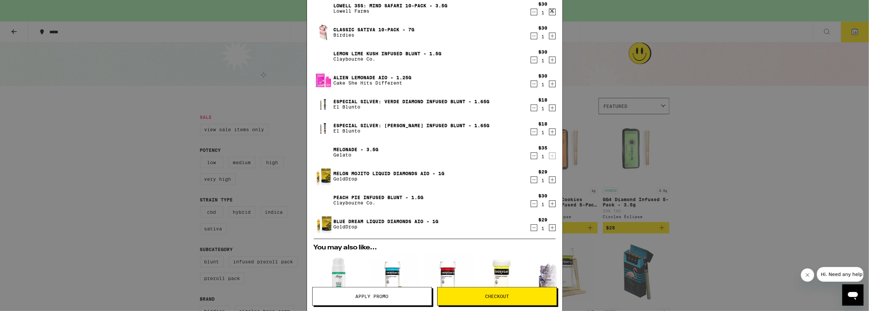
click at [531, 153] on icon "Decrement" at bounding box center [534, 156] width 6 height 8
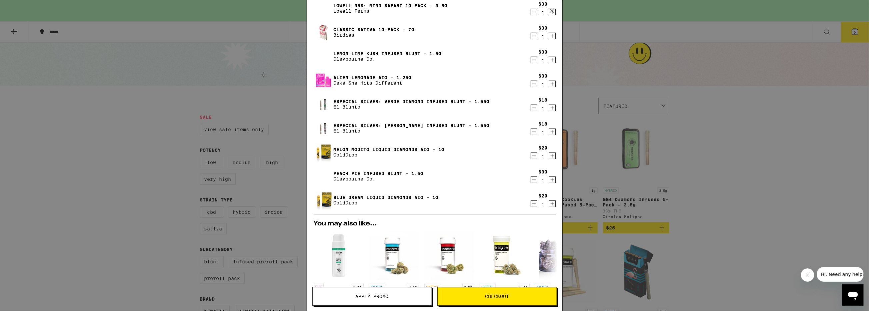
click at [370, 148] on link "Melon Mojito Liquid Diamonds AIO - 1g" at bounding box center [389, 149] width 111 height 5
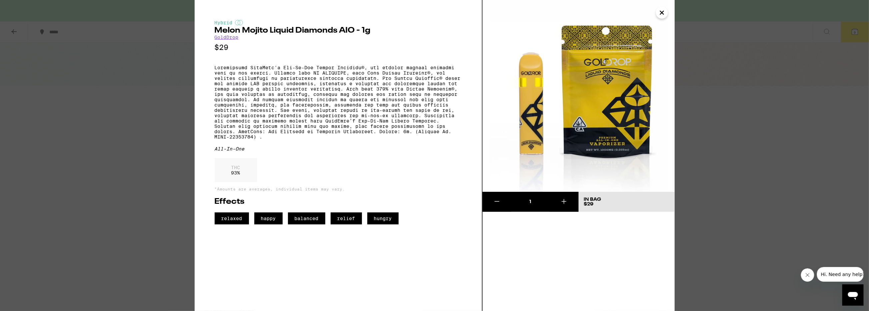
click at [663, 15] on icon "Close" at bounding box center [662, 13] width 8 height 10
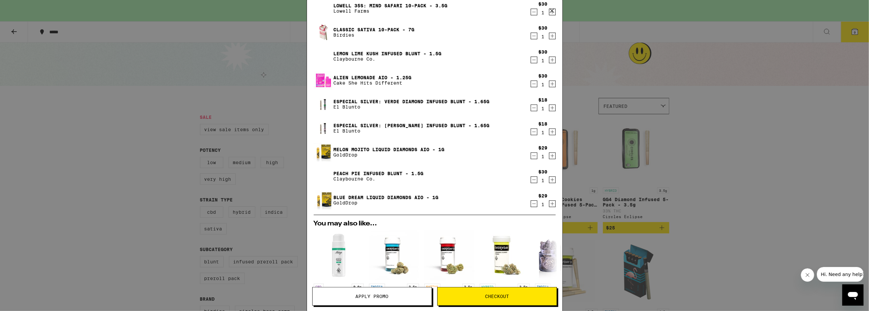
click at [387, 173] on link "Peach Pie Infused Blunt - 1.5g" at bounding box center [379, 173] width 90 height 5
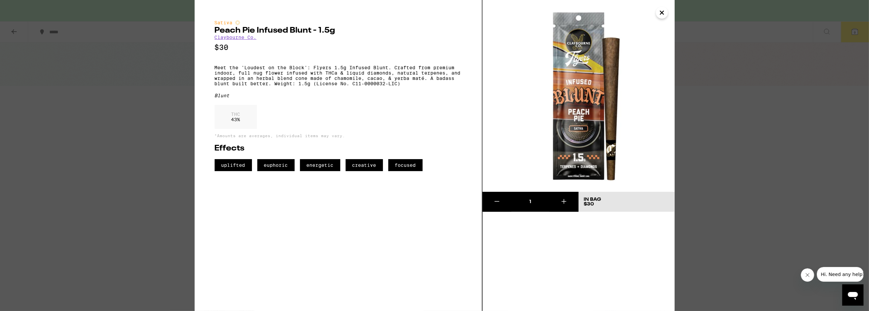
click at [663, 14] on icon "Close" at bounding box center [661, 12] width 3 height 3
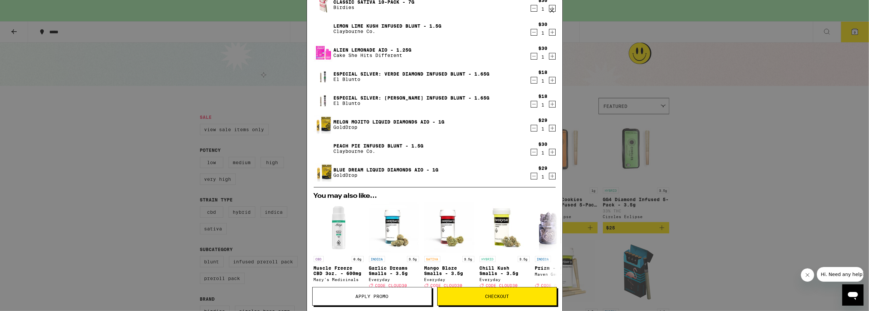
scroll to position [63, 0]
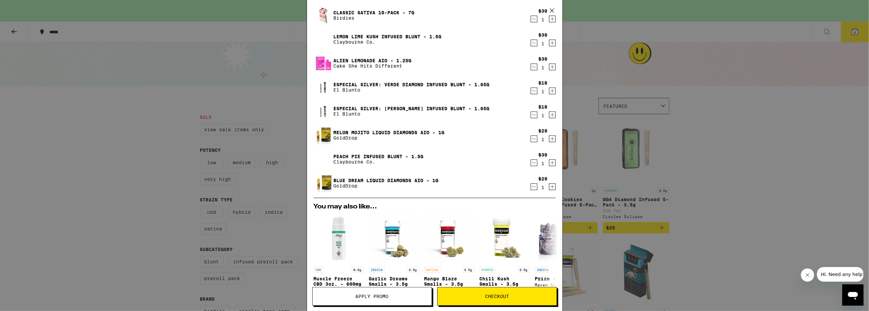
click at [376, 180] on link "Blue Dream Liquid Diamonds AIO - 1g" at bounding box center [386, 180] width 105 height 5
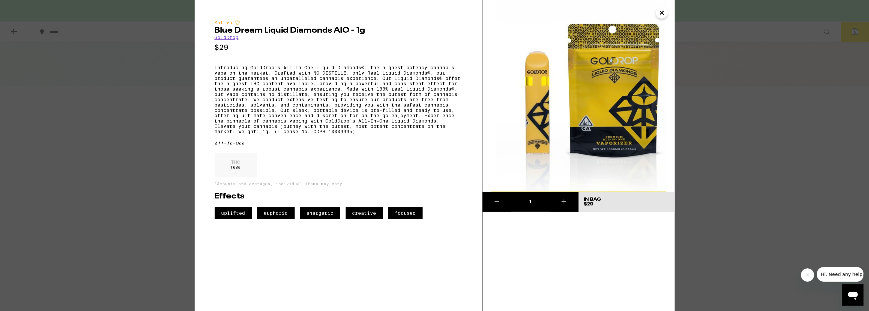
click at [663, 11] on icon "Close" at bounding box center [661, 12] width 3 height 3
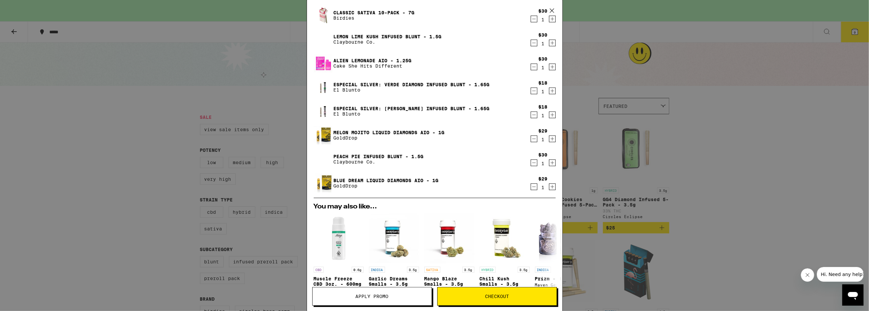
click at [531, 137] on icon "Decrement" at bounding box center [534, 139] width 6 height 8
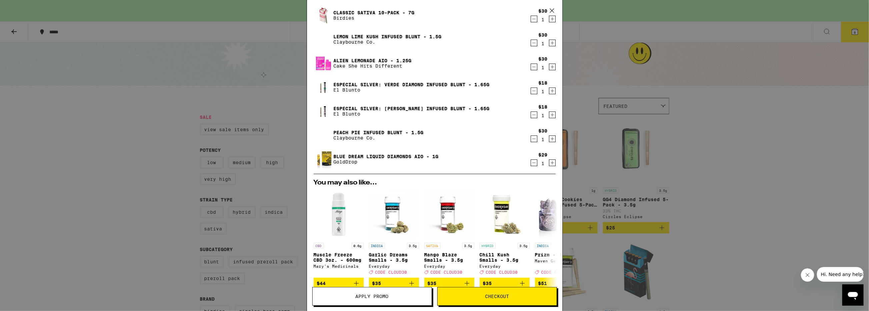
click at [410, 107] on link "Especial Silver: [PERSON_NAME] Infused Blunt - 1.65g" at bounding box center [412, 108] width 156 height 5
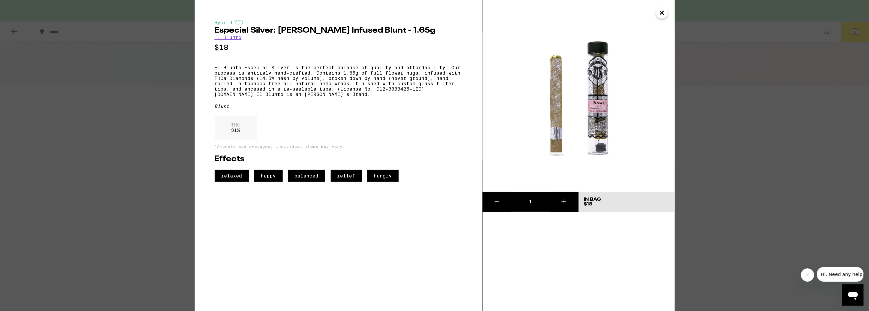
click at [663, 13] on icon "Close" at bounding box center [662, 13] width 8 height 10
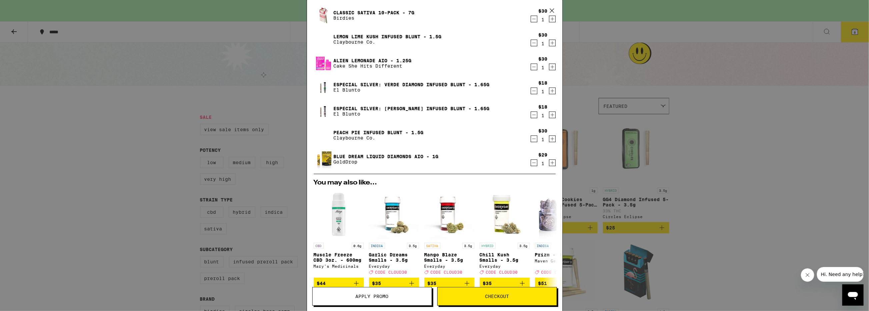
click at [373, 85] on link "Especial Silver: Verde Diamond Infused Blunt - 1.65g" at bounding box center [412, 84] width 156 height 5
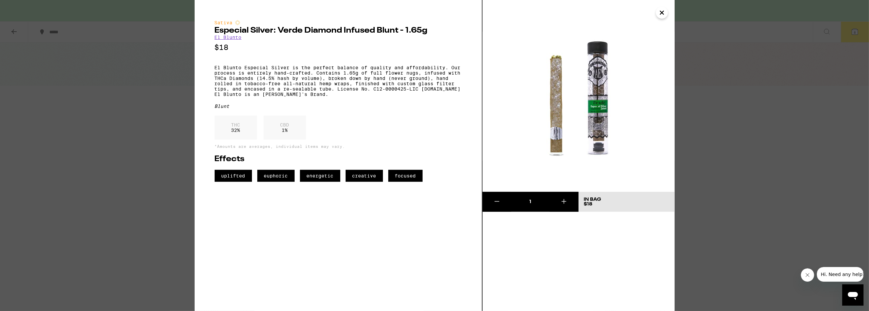
click at [663, 13] on icon "Close" at bounding box center [662, 13] width 8 height 10
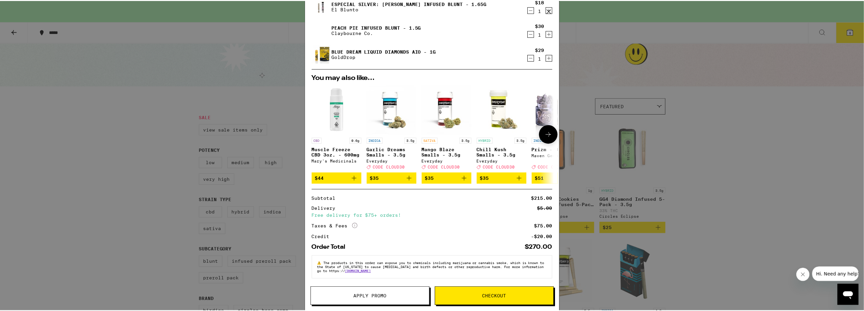
scroll to position [172, 0]
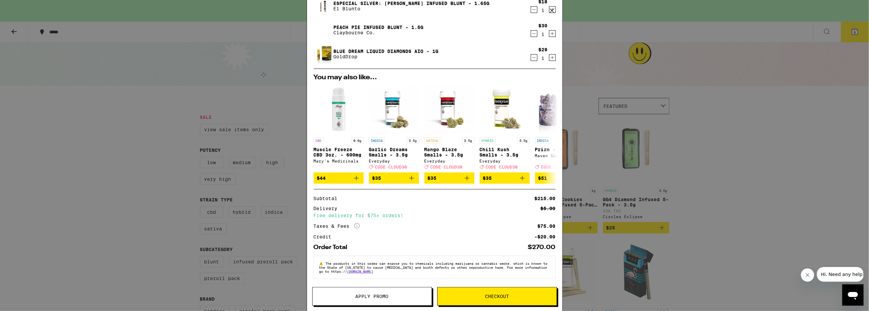
click at [526, 296] on span "Checkout" at bounding box center [497, 296] width 119 height 5
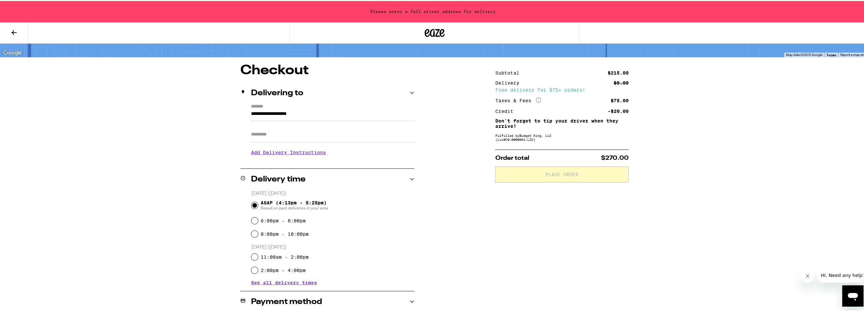
scroll to position [44, 0]
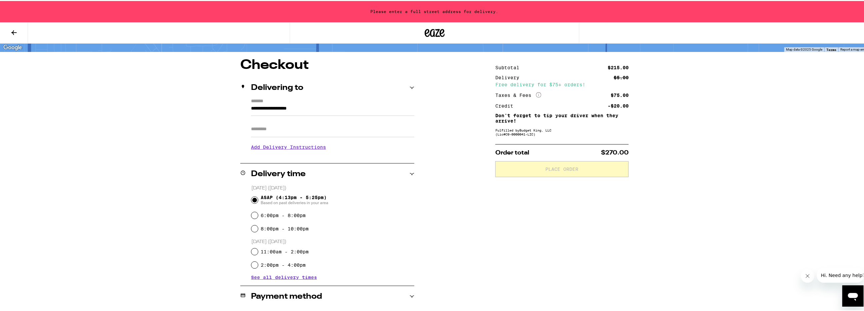
click at [301, 147] on h3 "Add Delivery Instructions" at bounding box center [332, 146] width 163 height 15
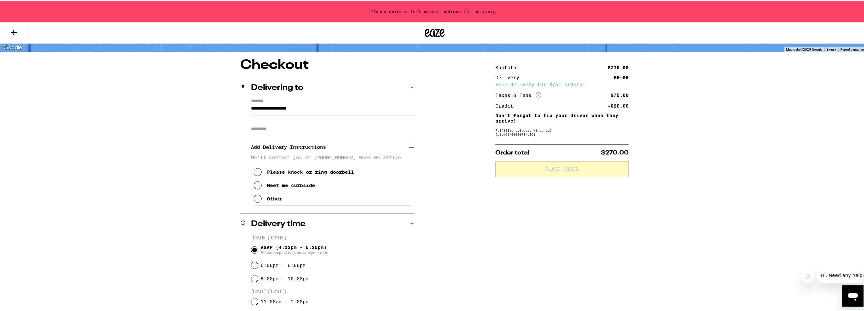
click at [255, 171] on icon at bounding box center [258, 171] width 8 height 8
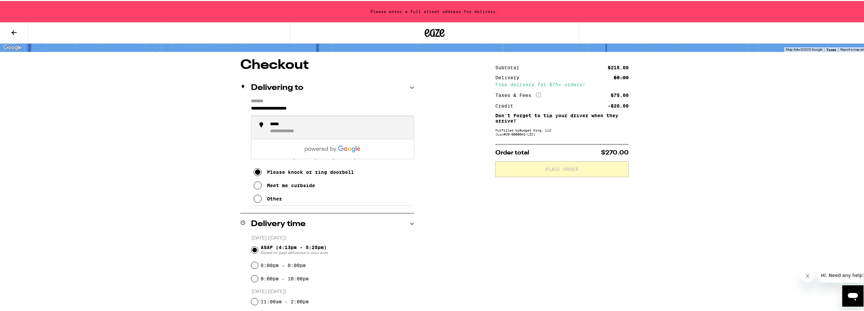
click at [315, 108] on input "**********" at bounding box center [332, 109] width 163 height 11
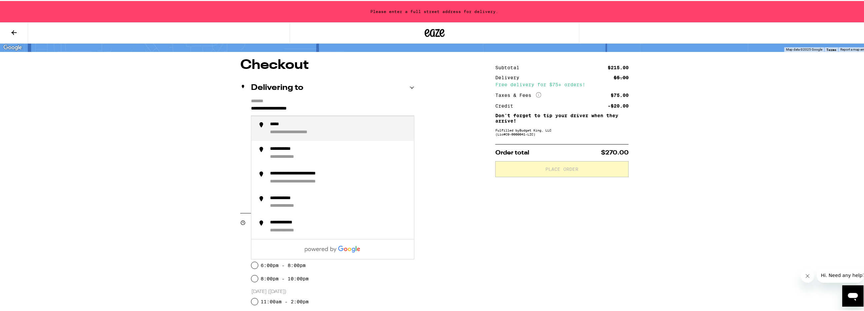
click at [322, 123] on div "**********" at bounding box center [339, 128] width 139 height 14
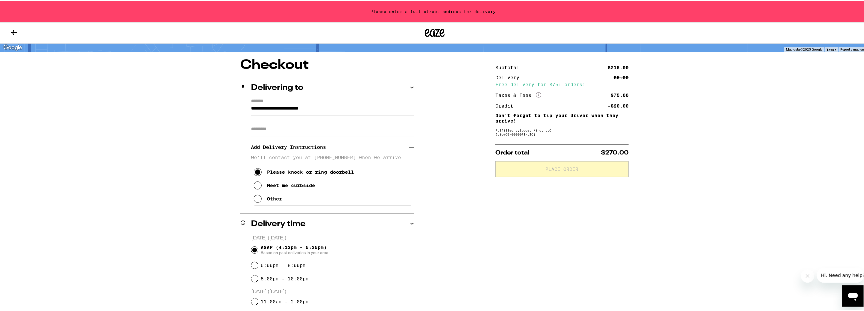
click at [275, 99] on label "*******" at bounding box center [332, 101] width 163 height 6
click at [275, 104] on input "**********" at bounding box center [332, 109] width 163 height 11
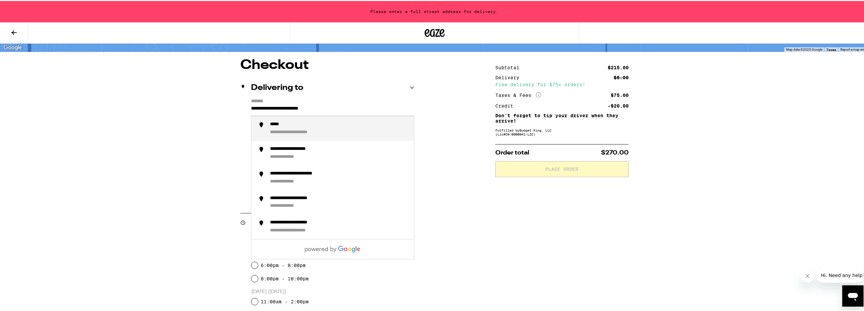
click at [251, 108] on input "**********" at bounding box center [332, 109] width 163 height 11
click at [291, 126] on div "**********" at bounding box center [304, 124] width 69 height 6
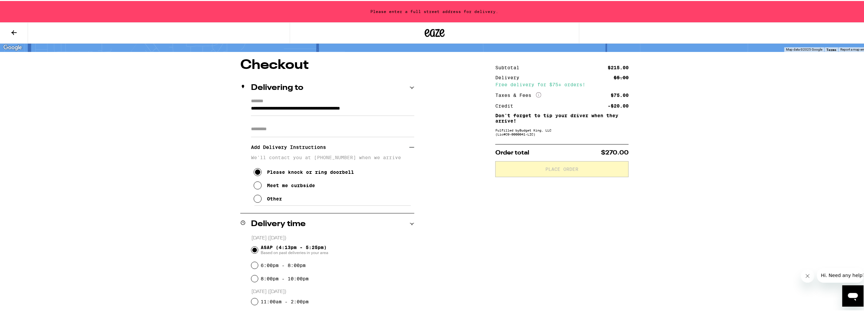
type input "**********"
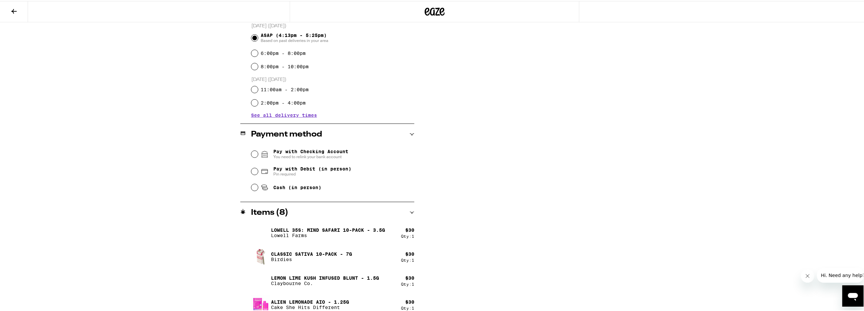
scroll to position [245, 0]
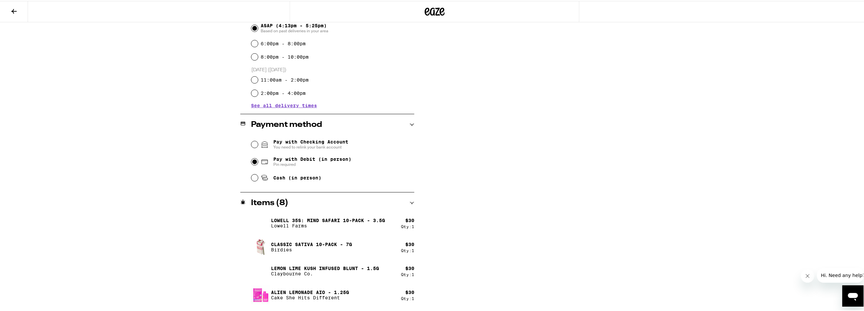
click at [252, 162] on input "Pay with Debit (in person) Pin required" at bounding box center [254, 161] width 7 height 7
radio input "true"
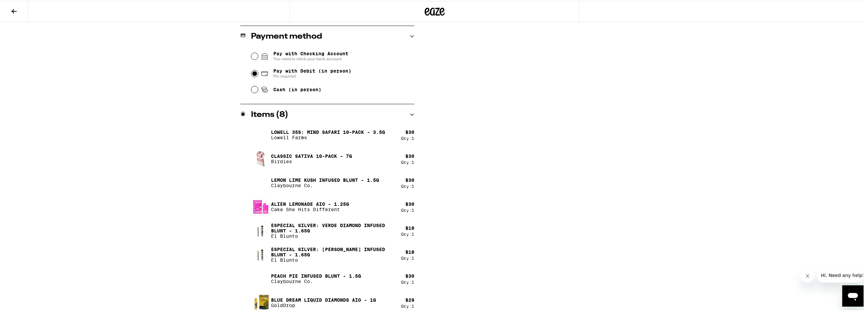
scroll to position [338, 0]
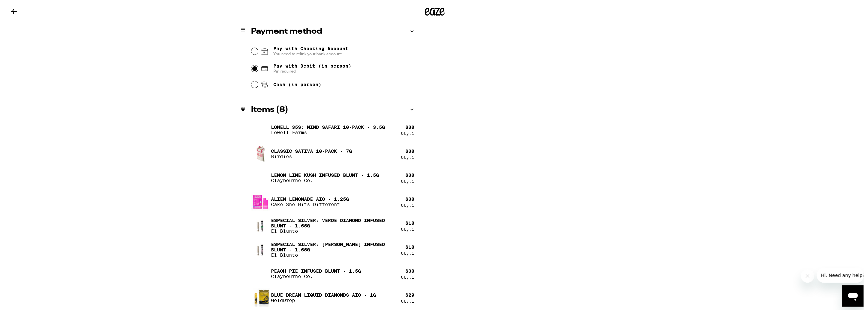
click at [803, 279] on button "Close message from company" at bounding box center [806, 275] width 13 height 13
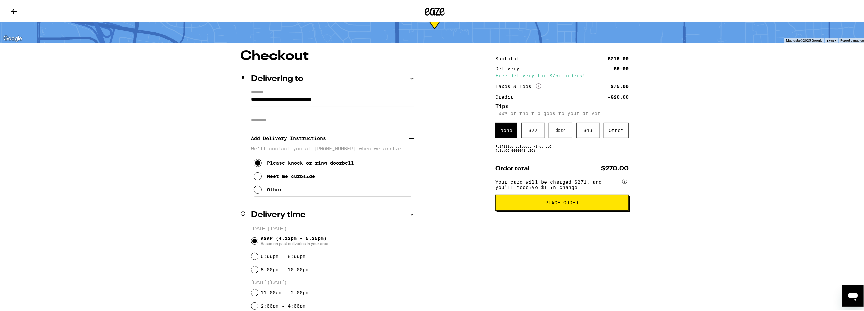
scroll to position [27, 0]
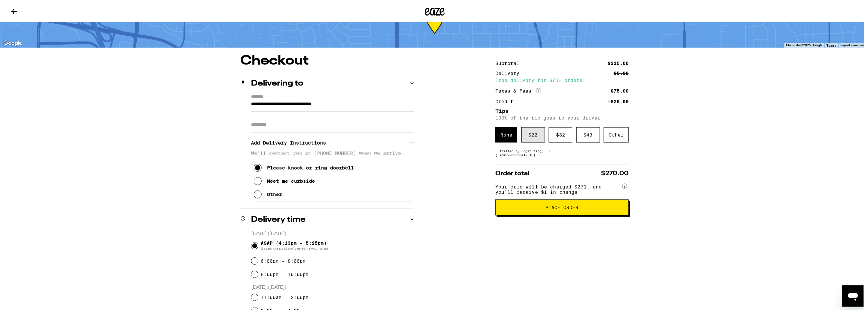
click at [530, 134] on div "$ 22" at bounding box center [533, 133] width 24 height 15
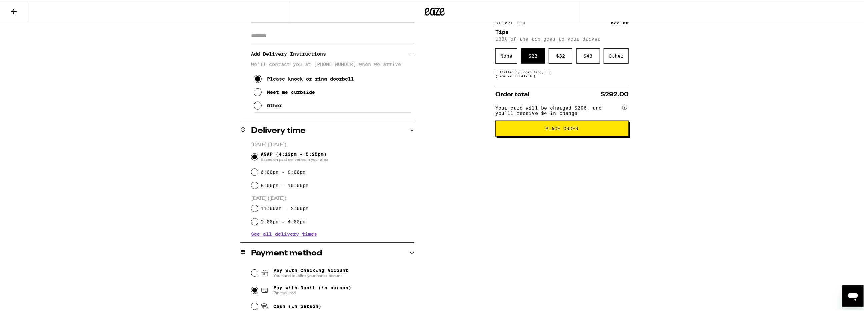
scroll to position [0, 0]
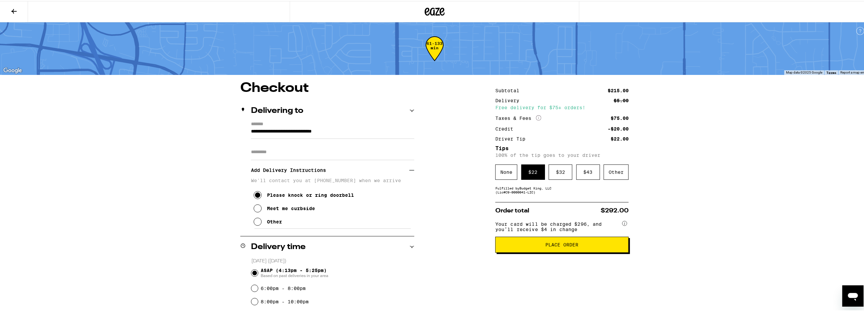
click at [594, 250] on button "Place Order" at bounding box center [561, 244] width 133 height 16
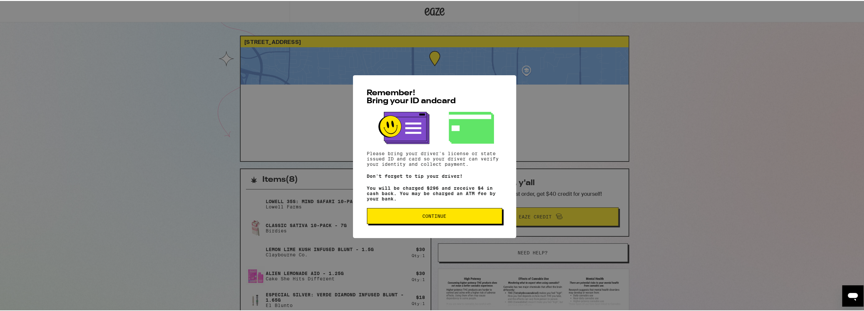
click at [453, 222] on button "Continue" at bounding box center [434, 215] width 135 height 16
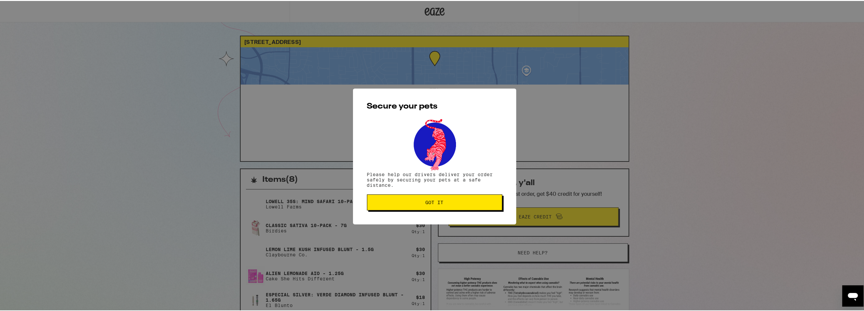
click at [465, 204] on span "Got it" at bounding box center [435, 201] width 124 height 5
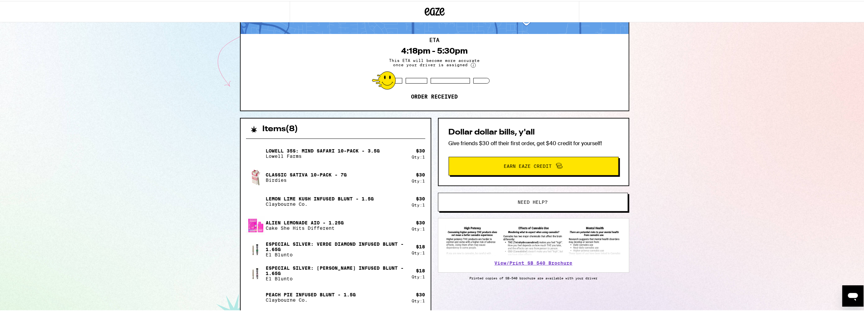
scroll to position [40, 0]
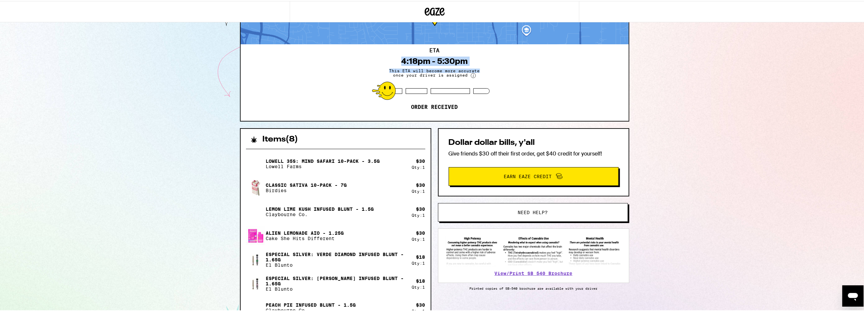
drag, startPoint x: 398, startPoint y: 60, endPoint x: 504, endPoint y: 57, distance: 106.7
click at [504, 57] on div "ETA 4:18pm - 5:30pm This ETA will become more accurate once your driver is assi…" at bounding box center [435, 81] width 388 height 77
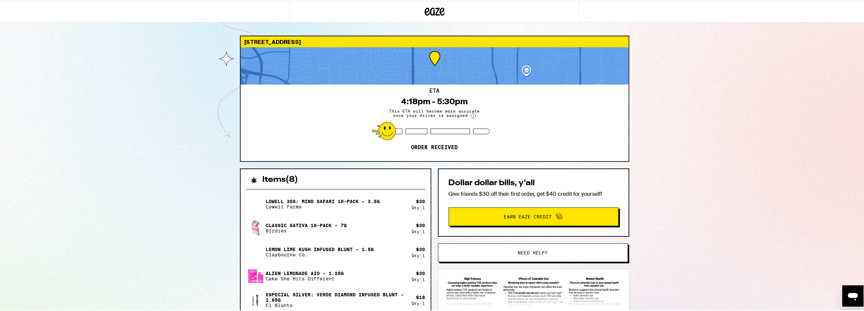
scroll to position [0, 0]
